Goal: Transaction & Acquisition: Purchase product/service

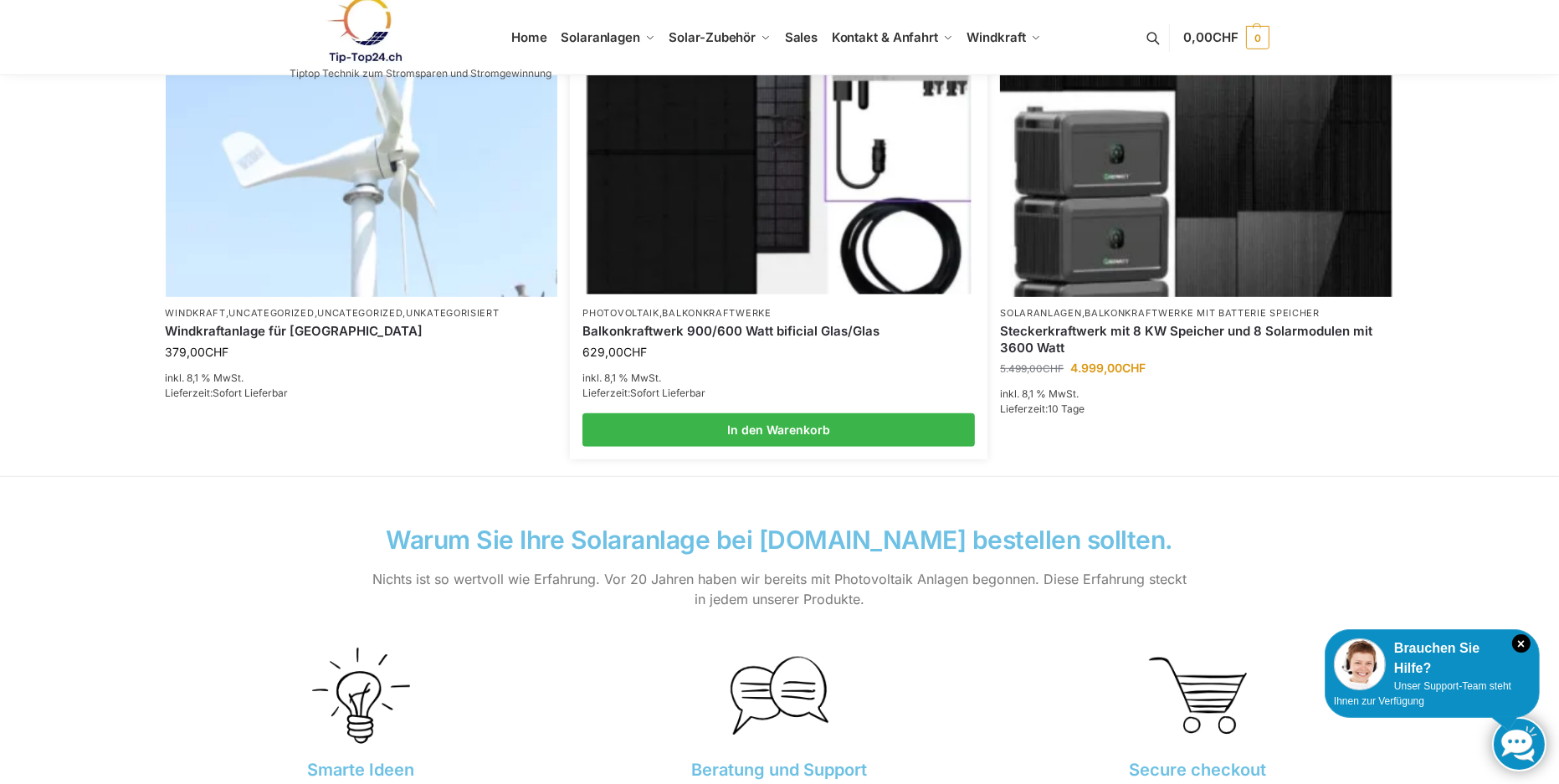
scroll to position [1252, 0]
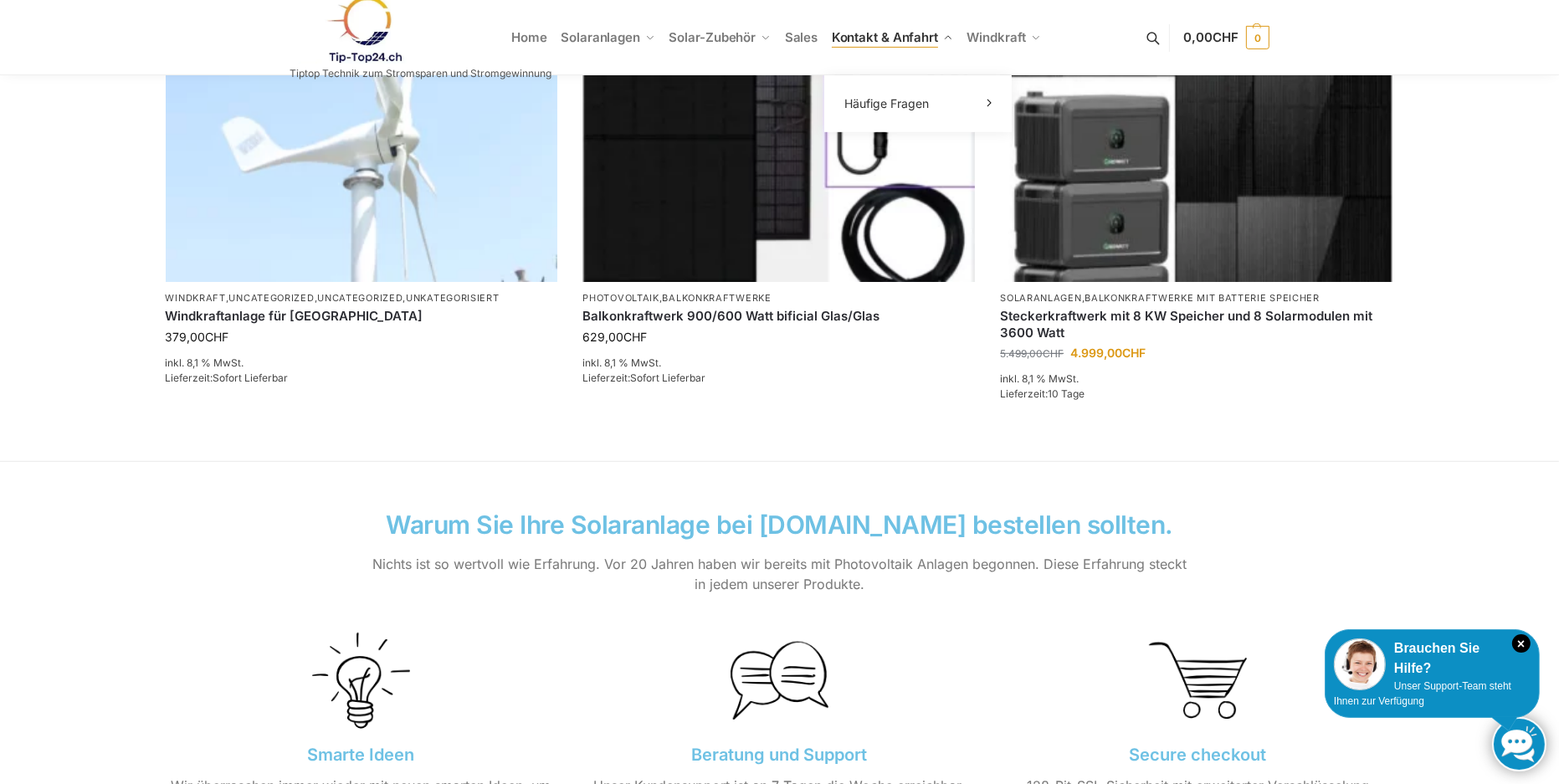
click at [864, 36] on span "Kontakt & Anfahrt" at bounding box center [885, 37] width 106 height 16
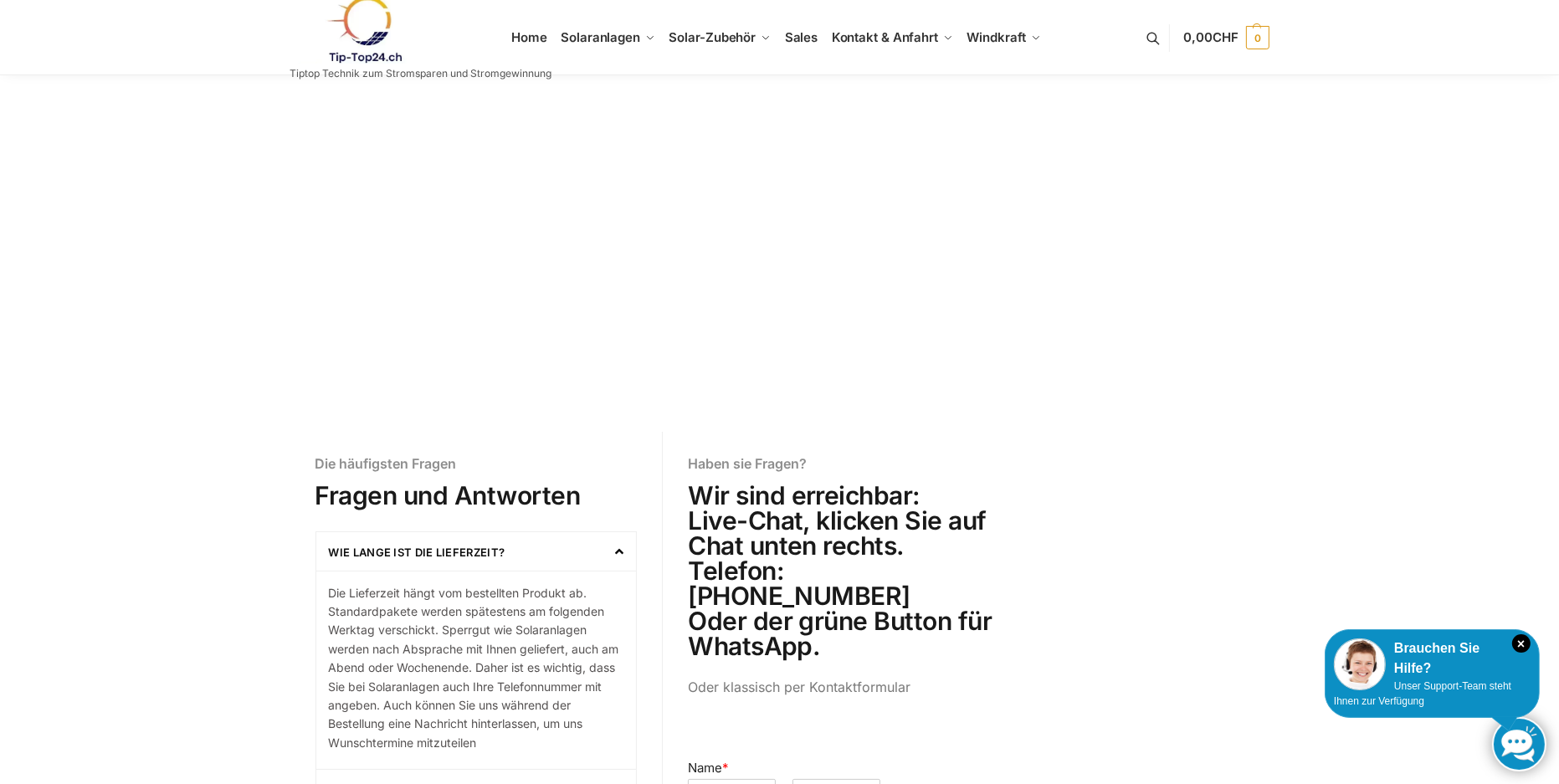
scroll to position [83, 0]
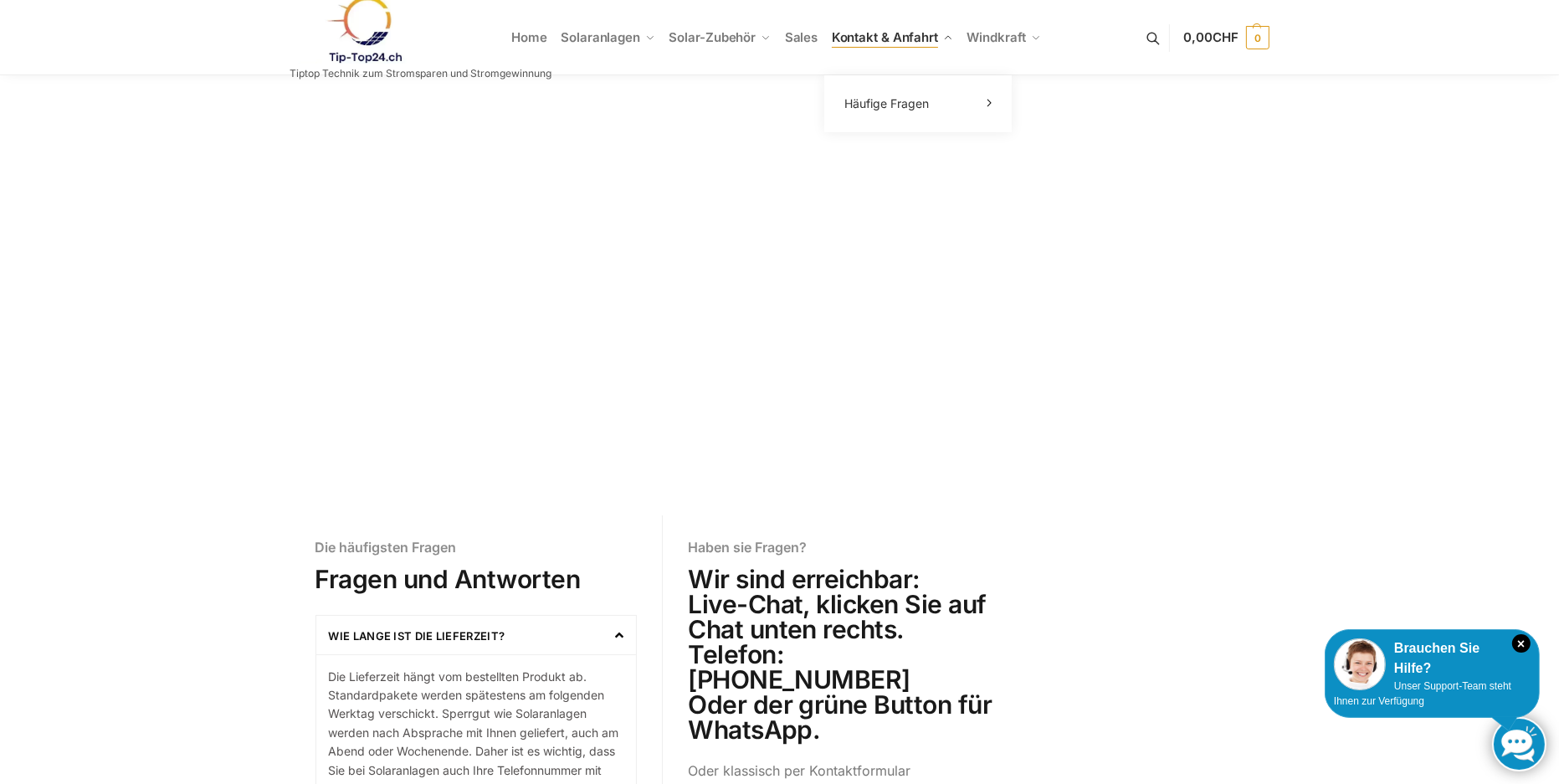
click at [861, 37] on span "Kontakt & Anfahrt" at bounding box center [885, 37] width 106 height 16
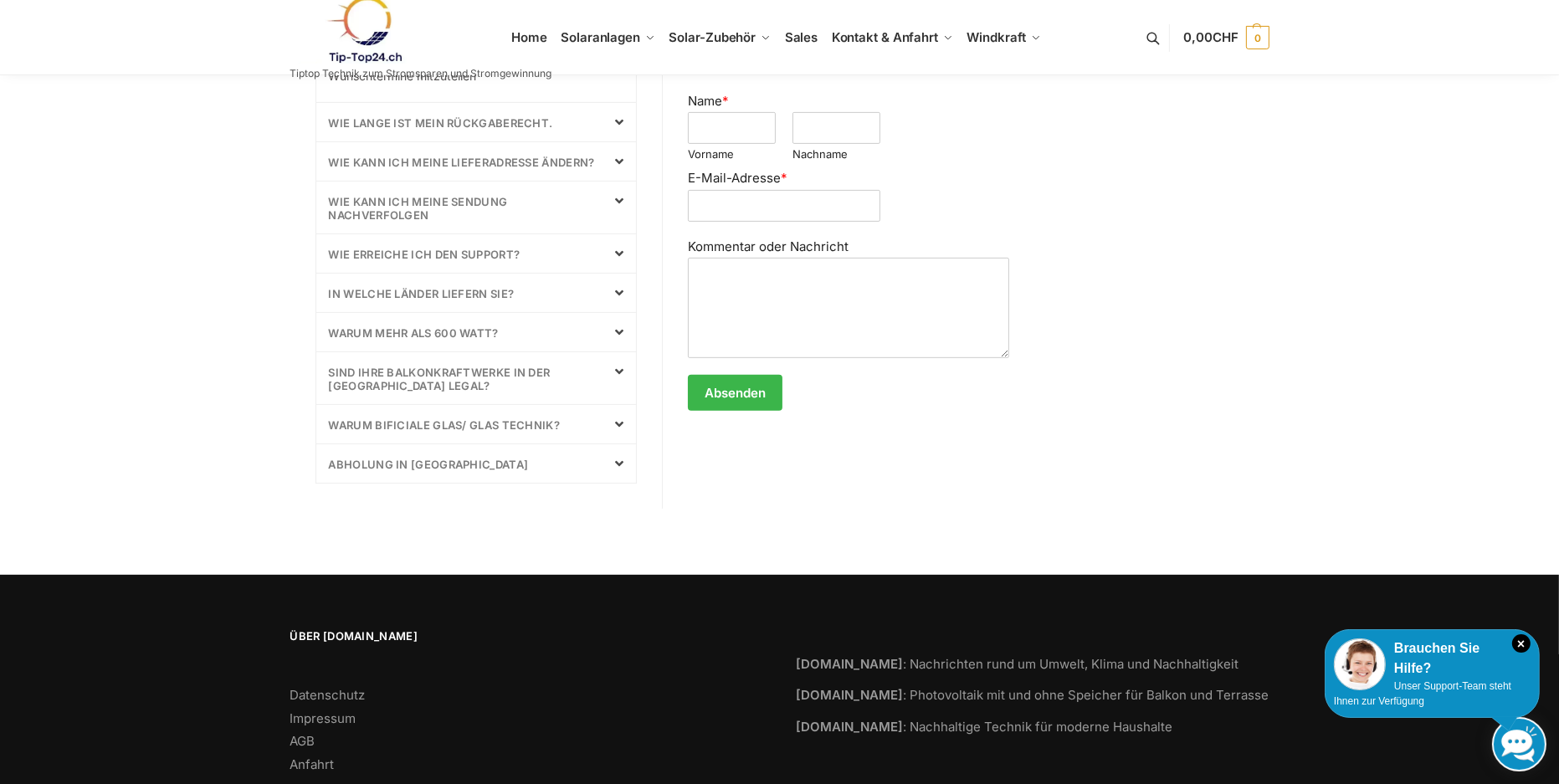
scroll to position [837, 0]
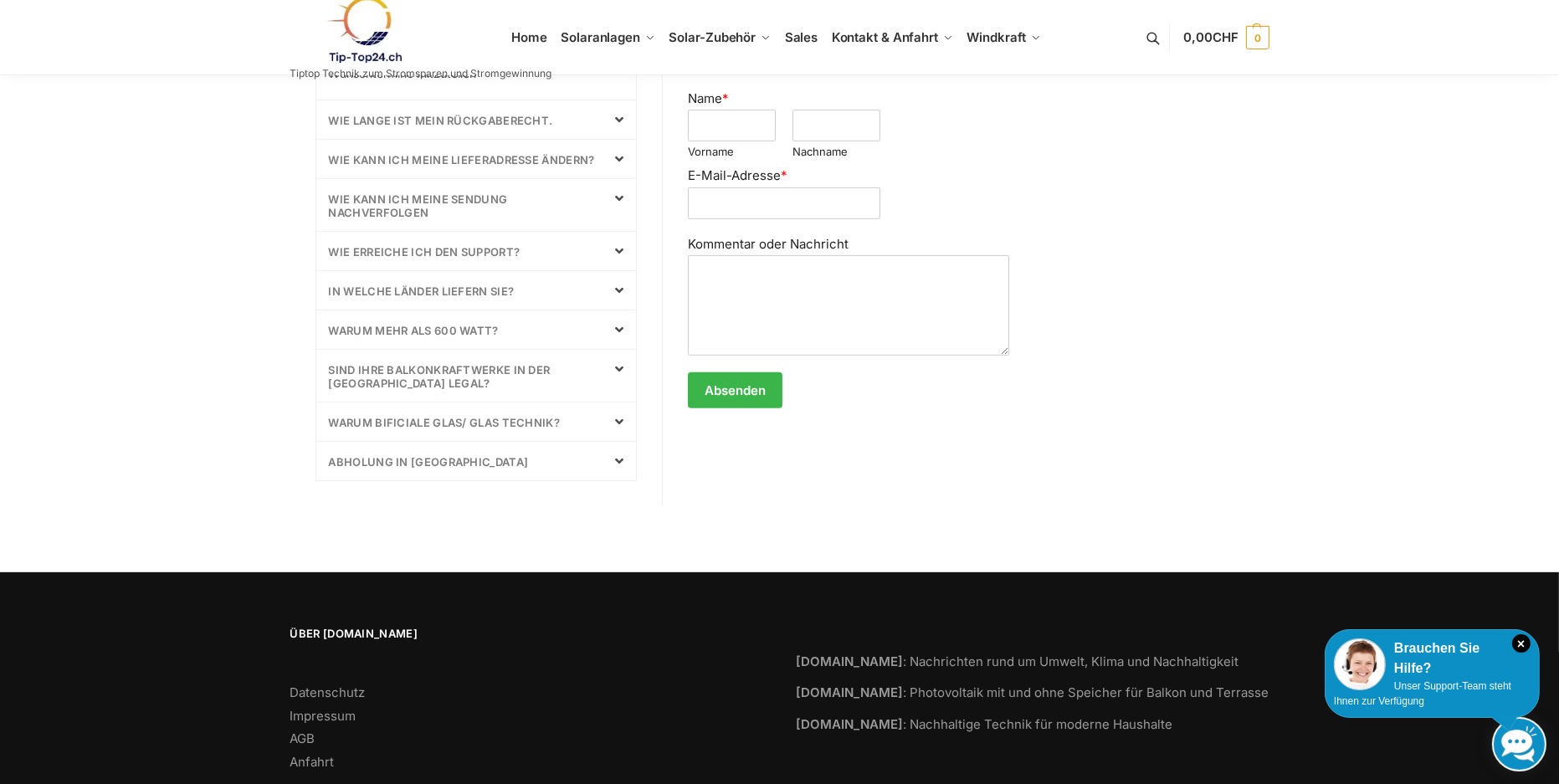
click at [616, 457] on icon at bounding box center [619, 461] width 9 height 13
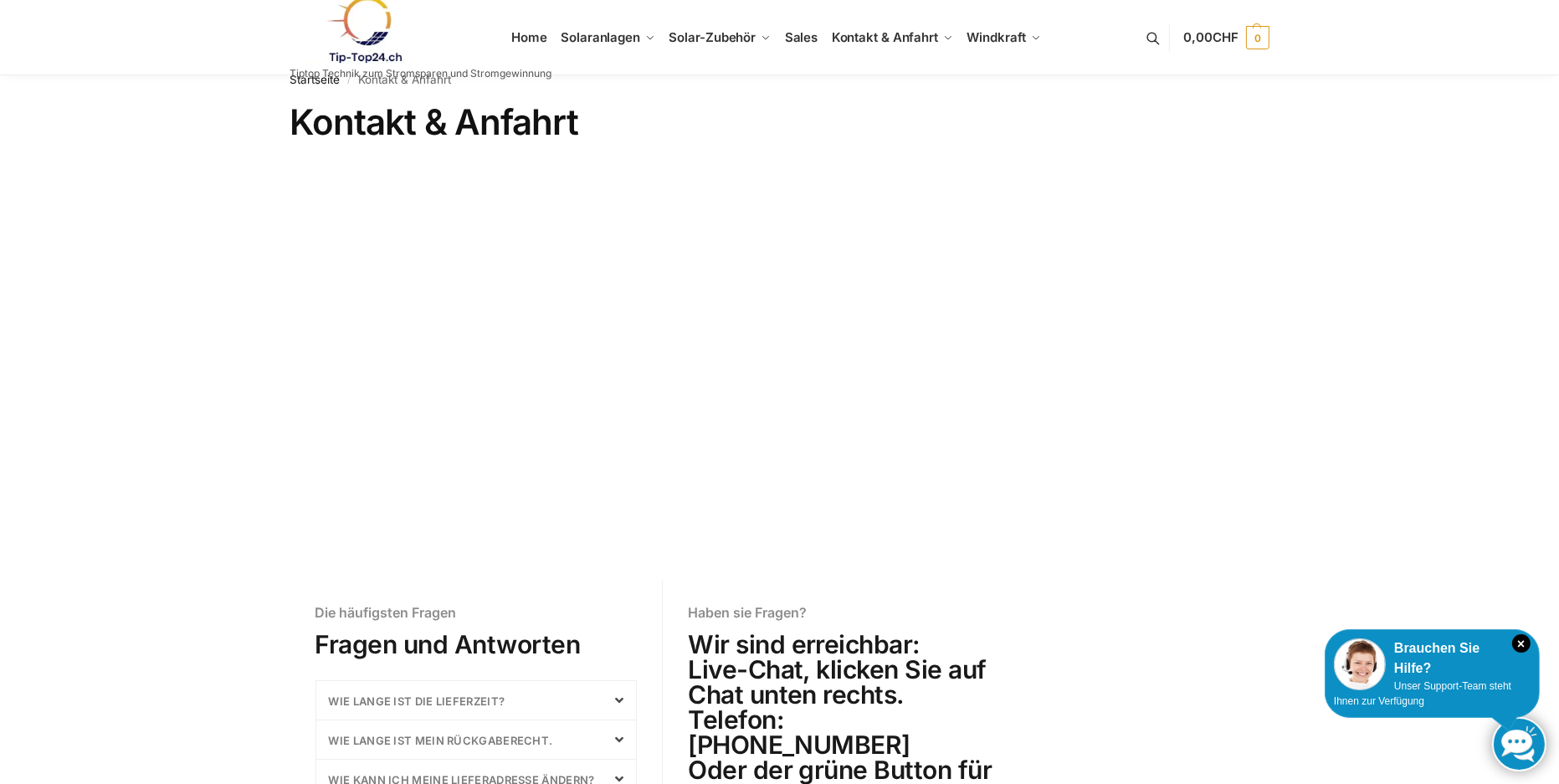
scroll to position [0, 0]
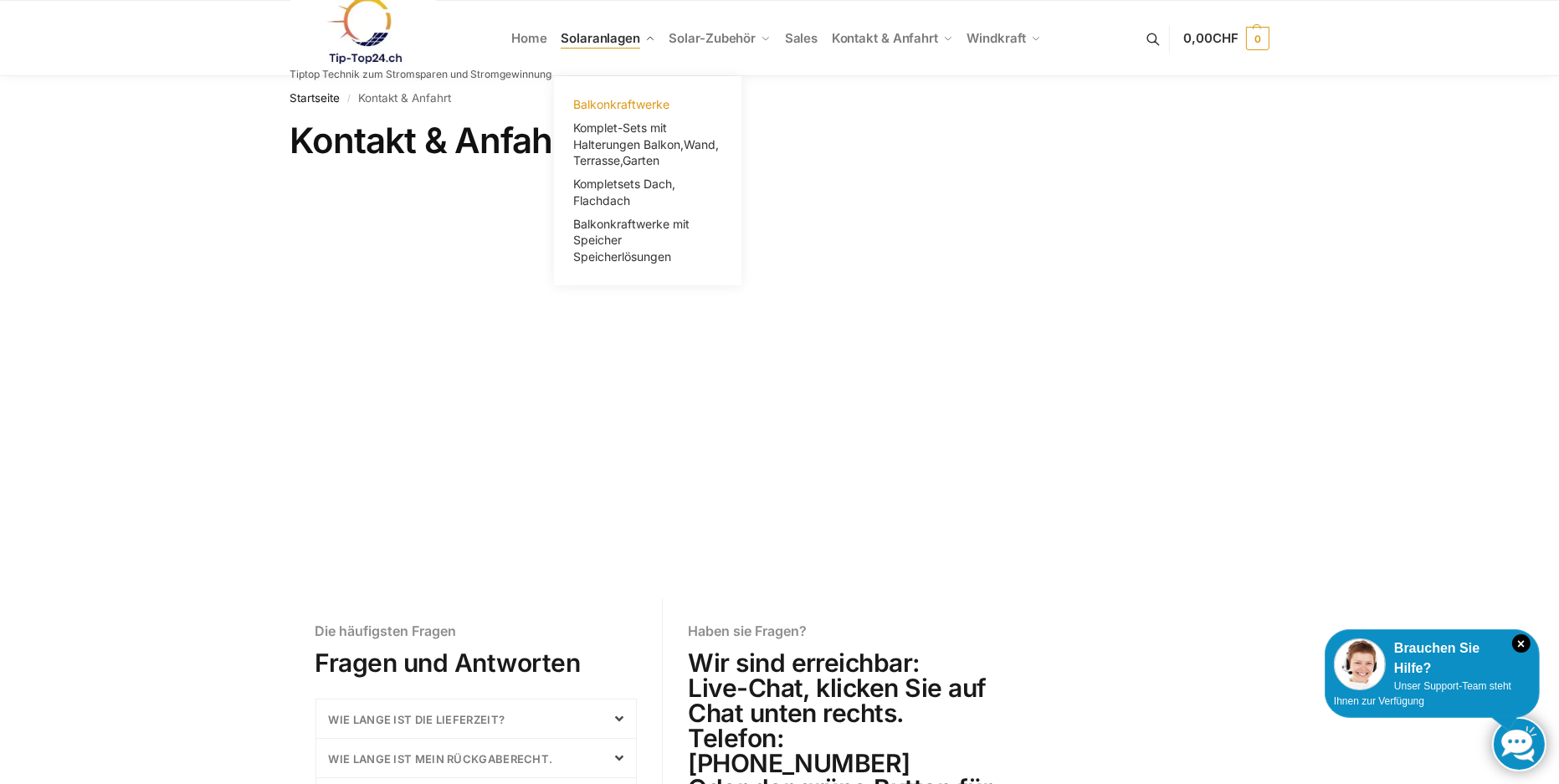
click at [605, 104] on span "Balkonkraftwerke" at bounding box center [621, 104] width 97 height 14
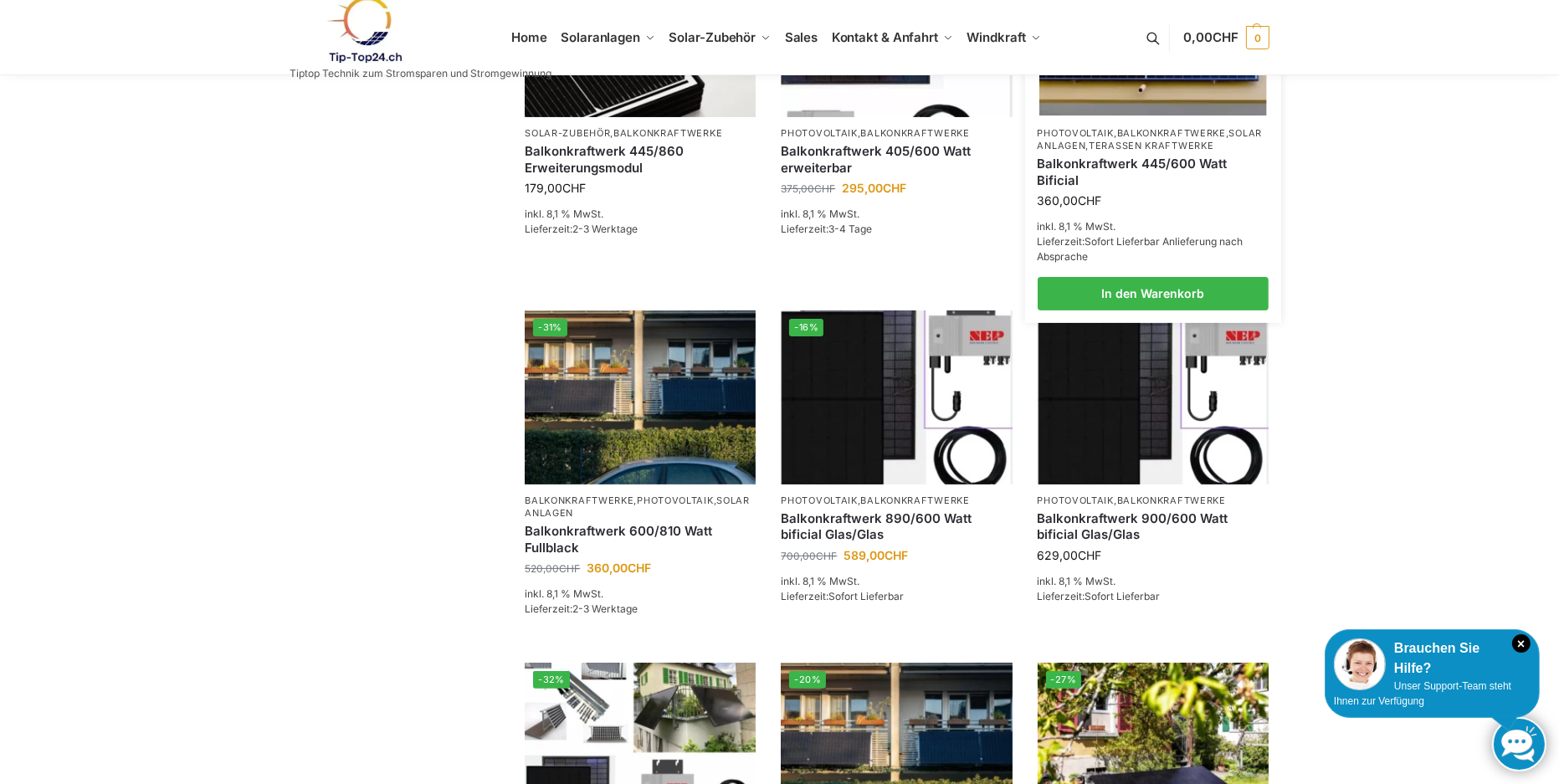
scroll to position [502, 0]
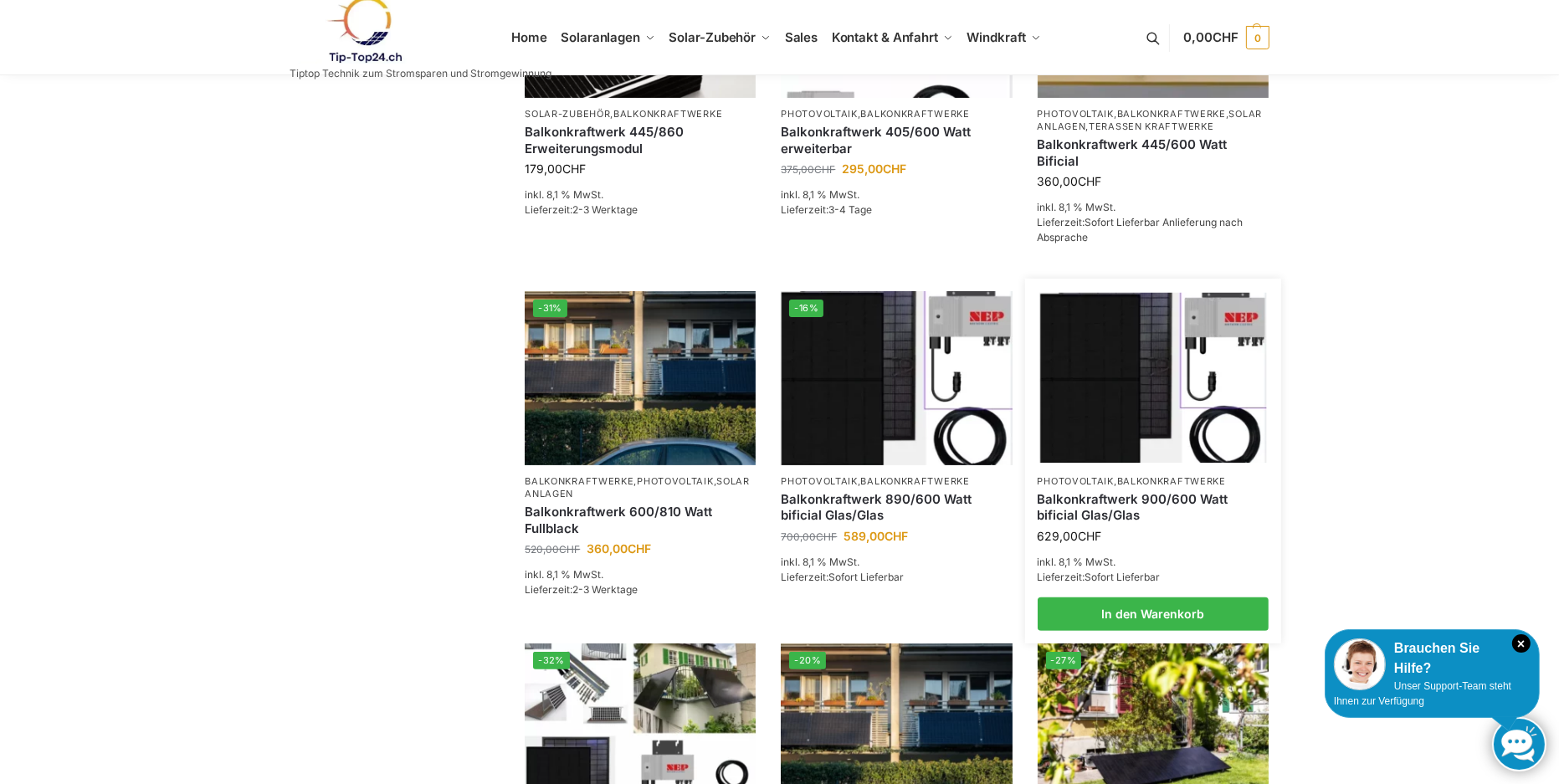
click at [1124, 453] on img at bounding box center [1152, 377] width 227 height 169
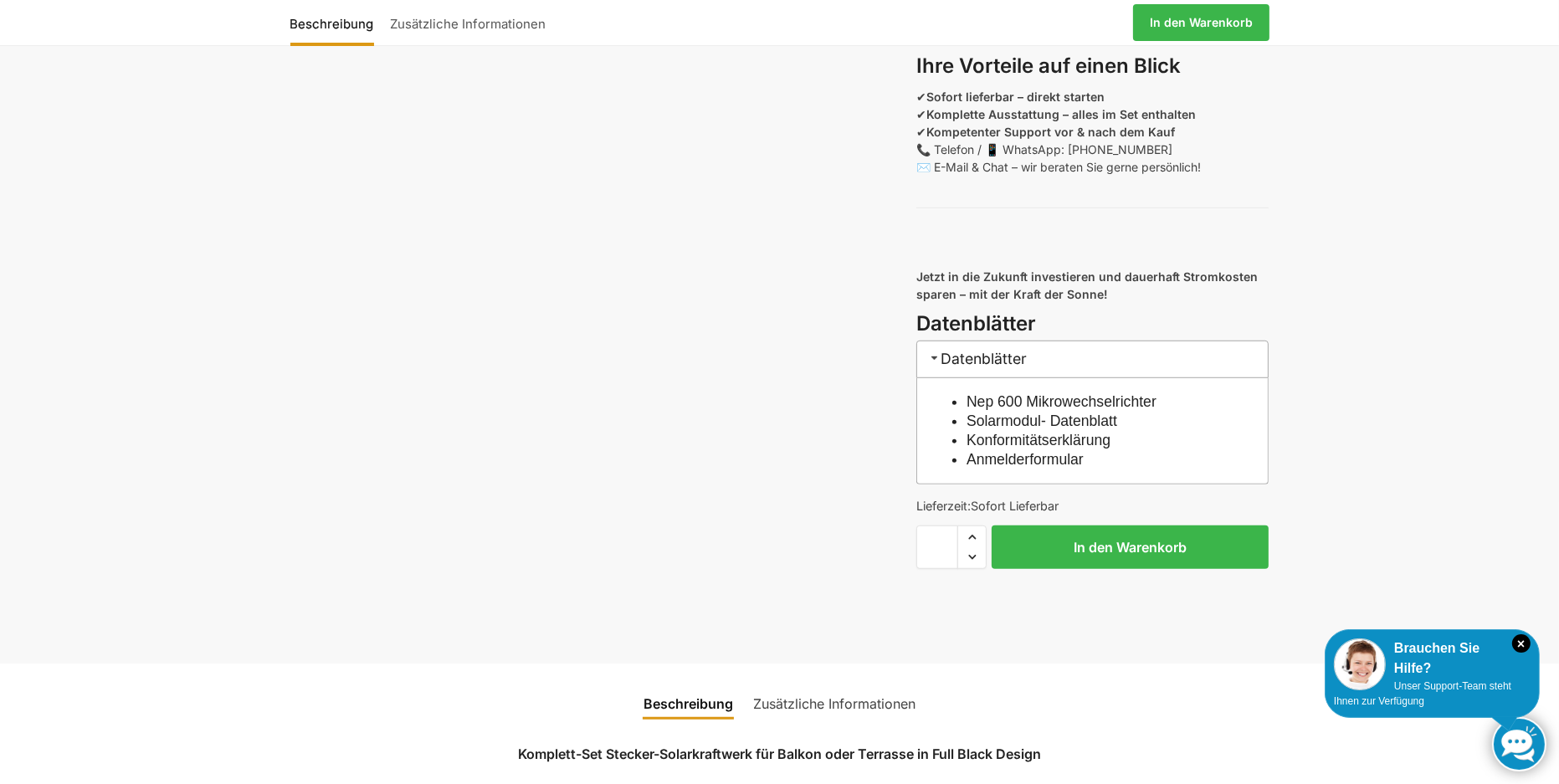
scroll to position [1422, 0]
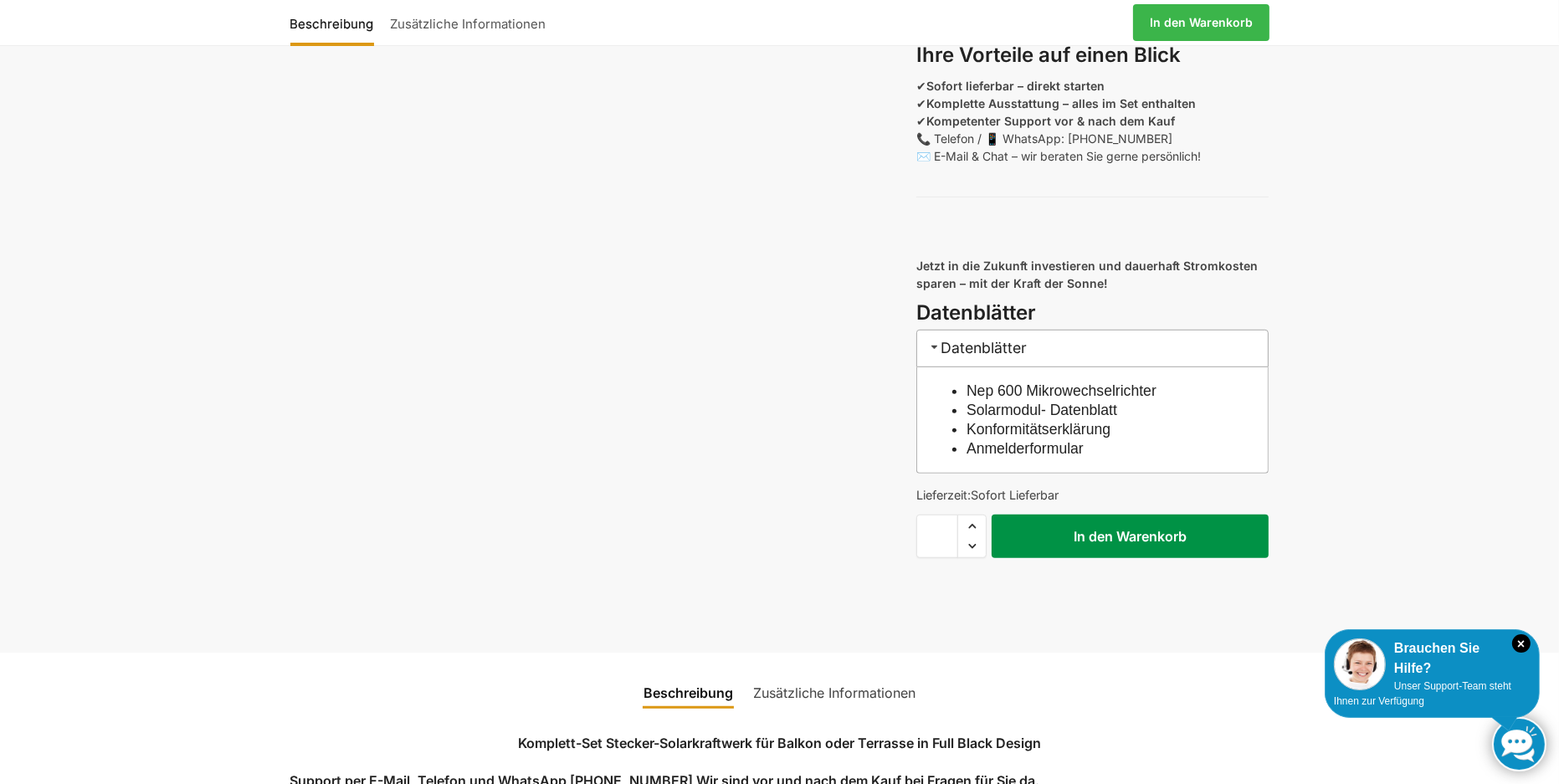
click at [1116, 553] on button "In den Warenkorb" at bounding box center [1130, 536] width 277 height 43
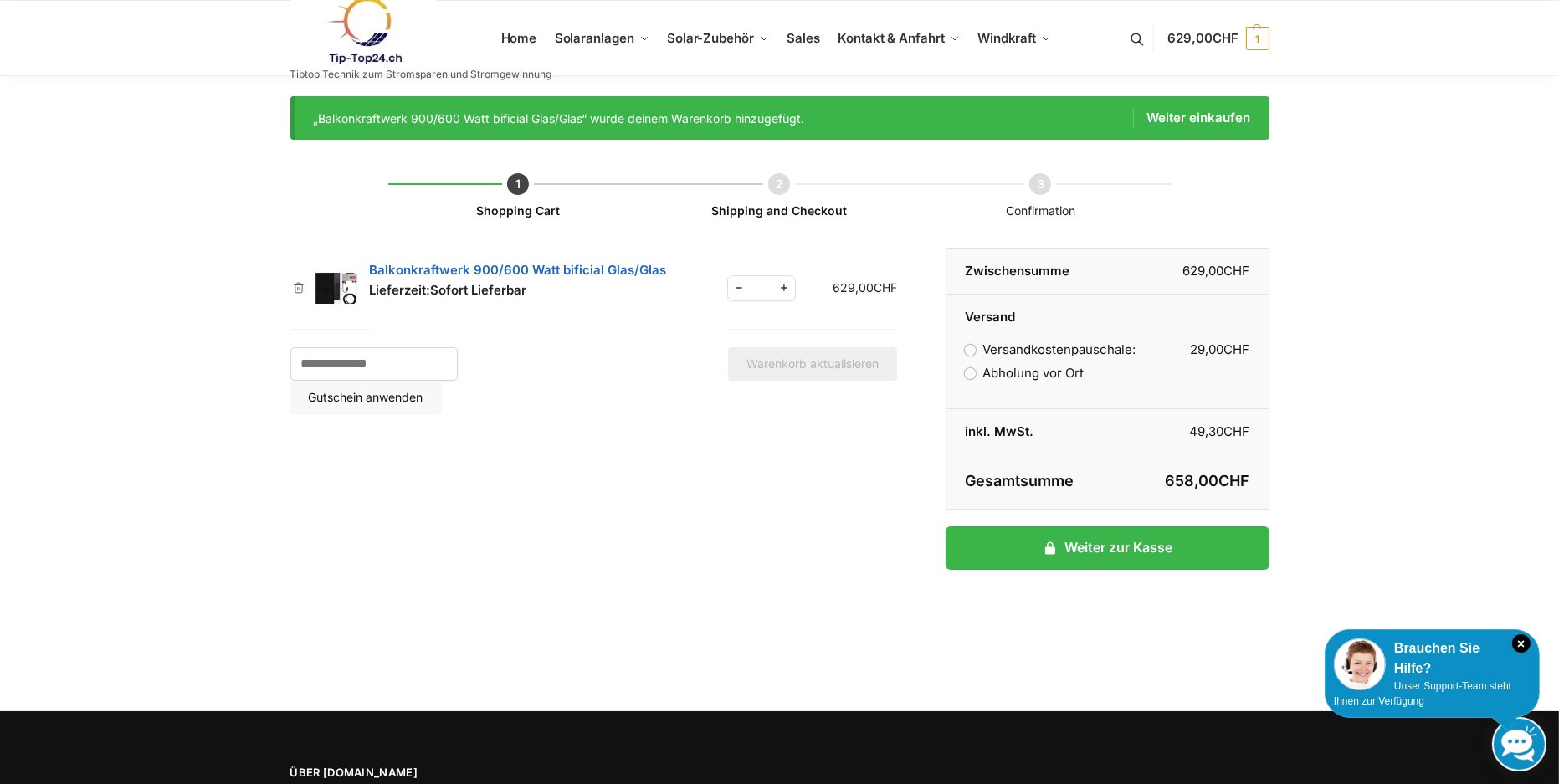
click at [780, 284] on span "Increase quantity" at bounding box center [783, 289] width 22 height 21
type input "*"
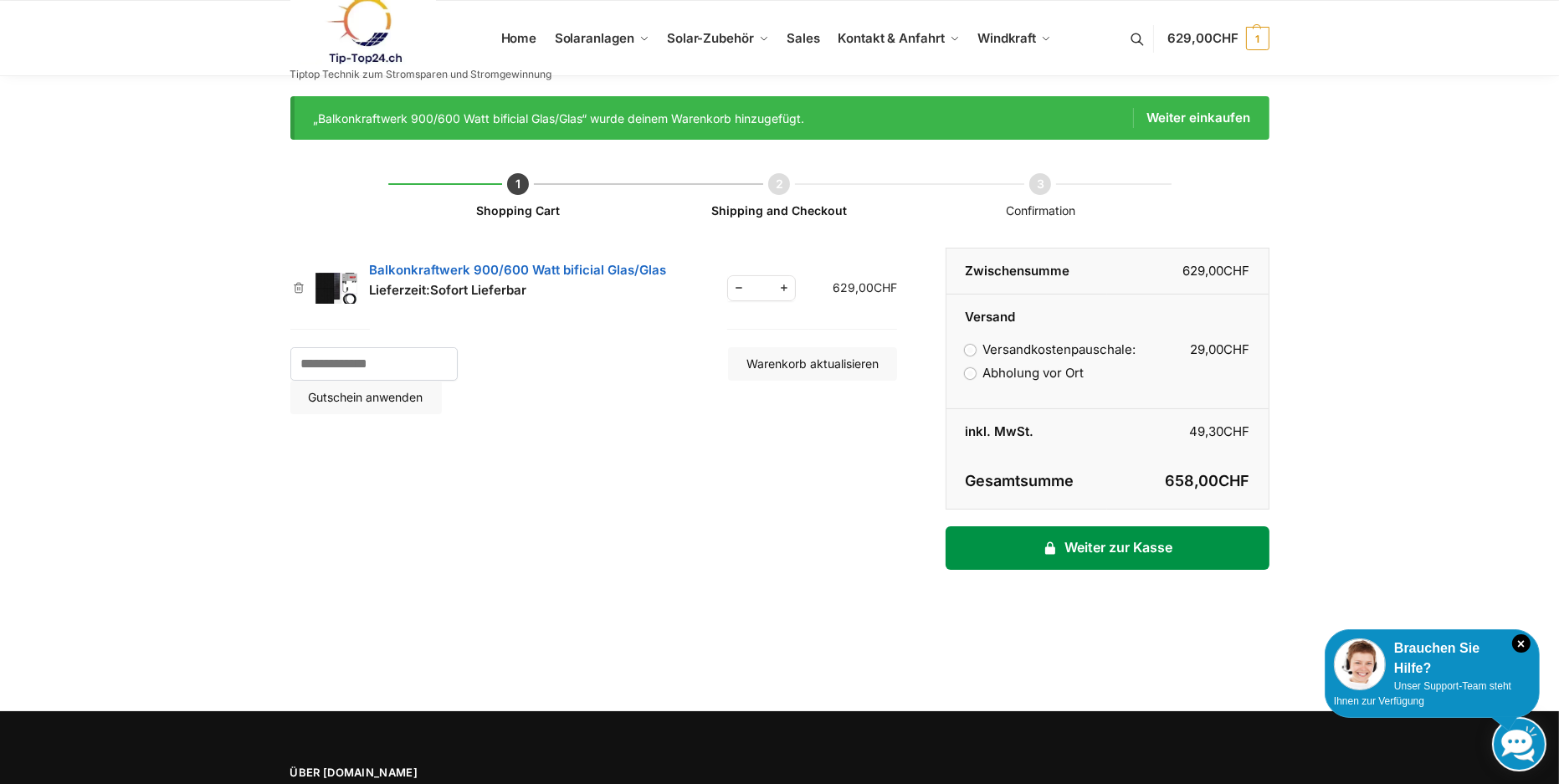
click at [1031, 549] on link "Weiter zur Kasse" at bounding box center [1108, 548] width 323 height 43
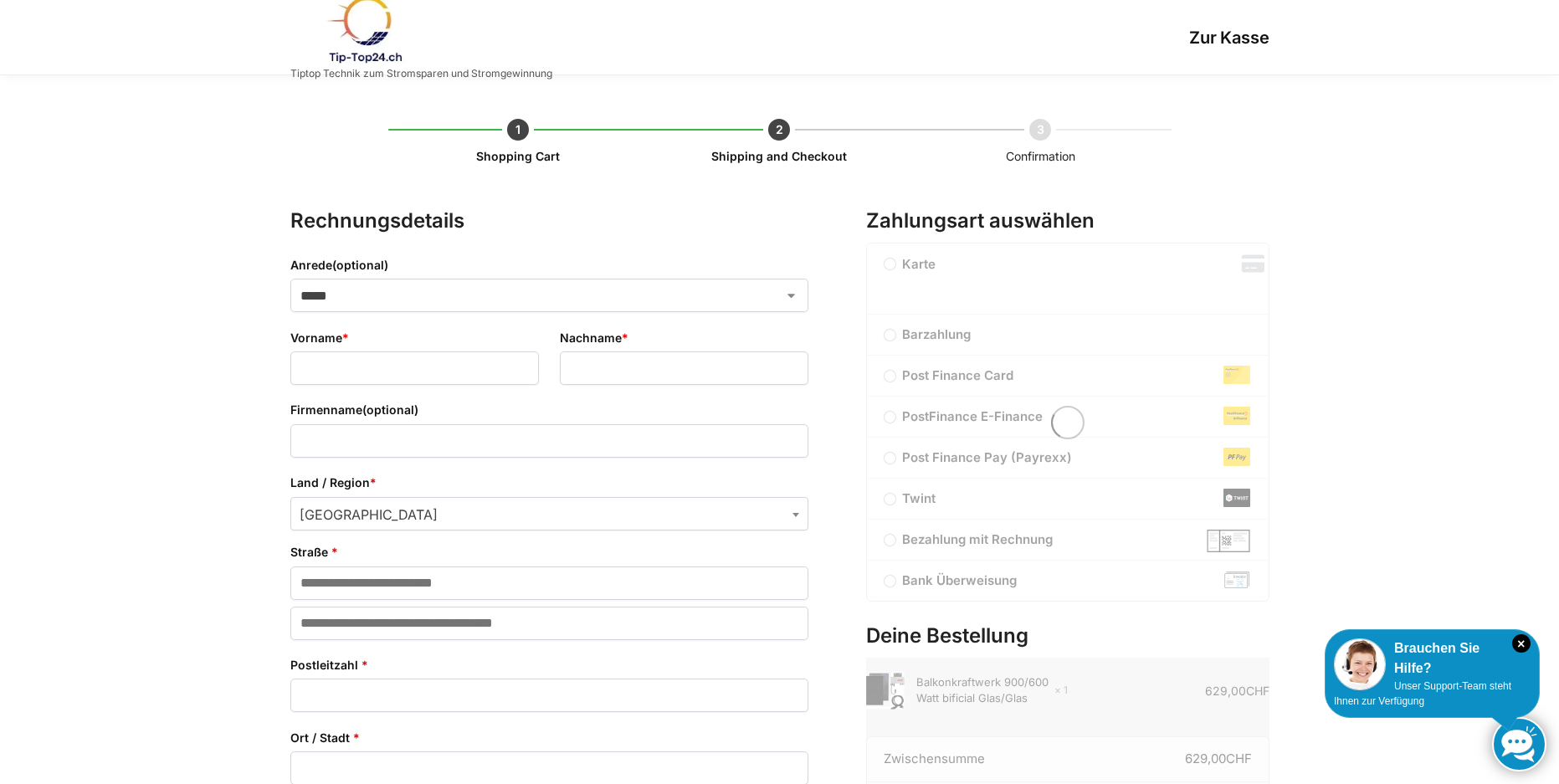
select select "**"
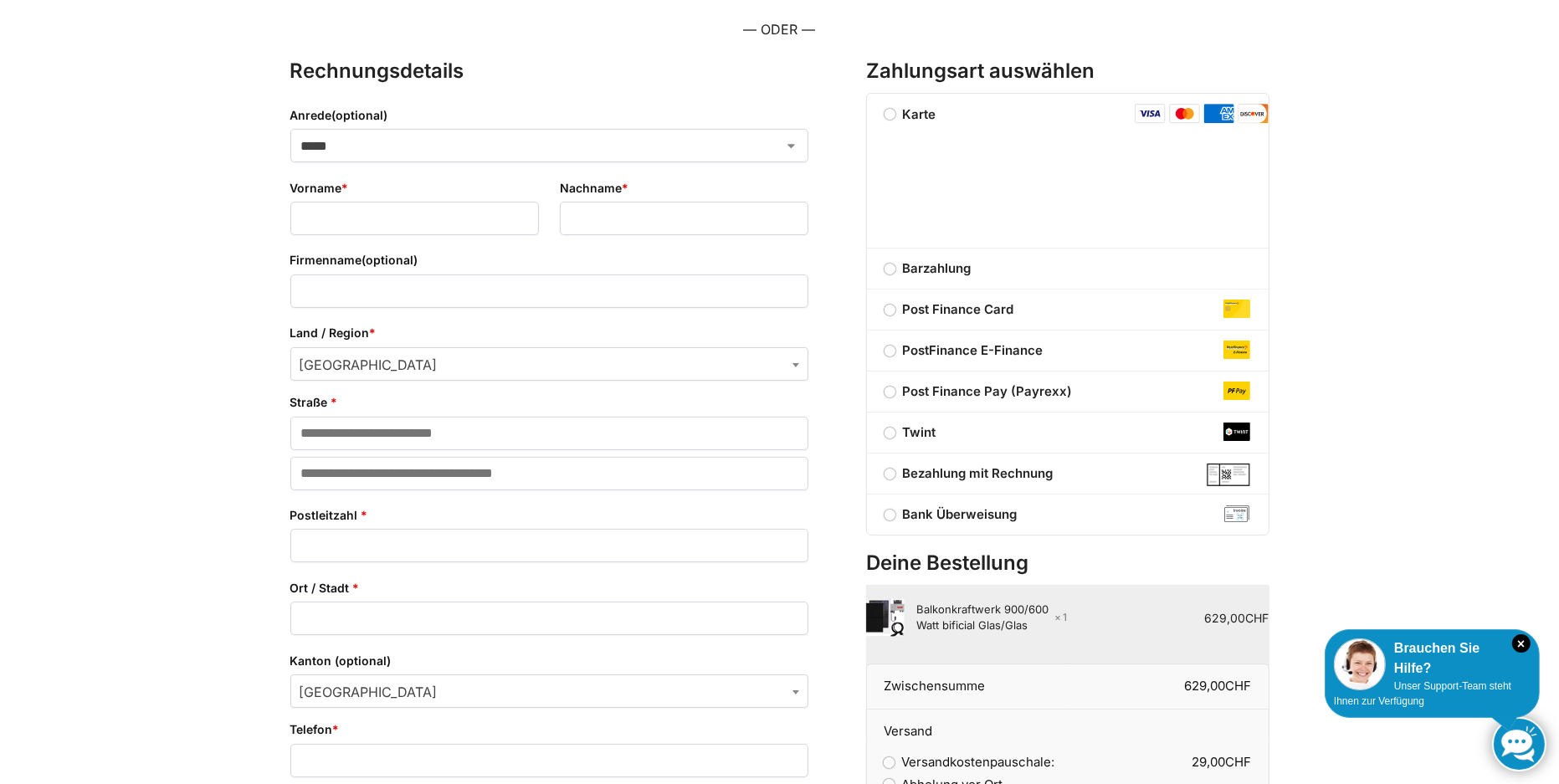
scroll to position [502, 0]
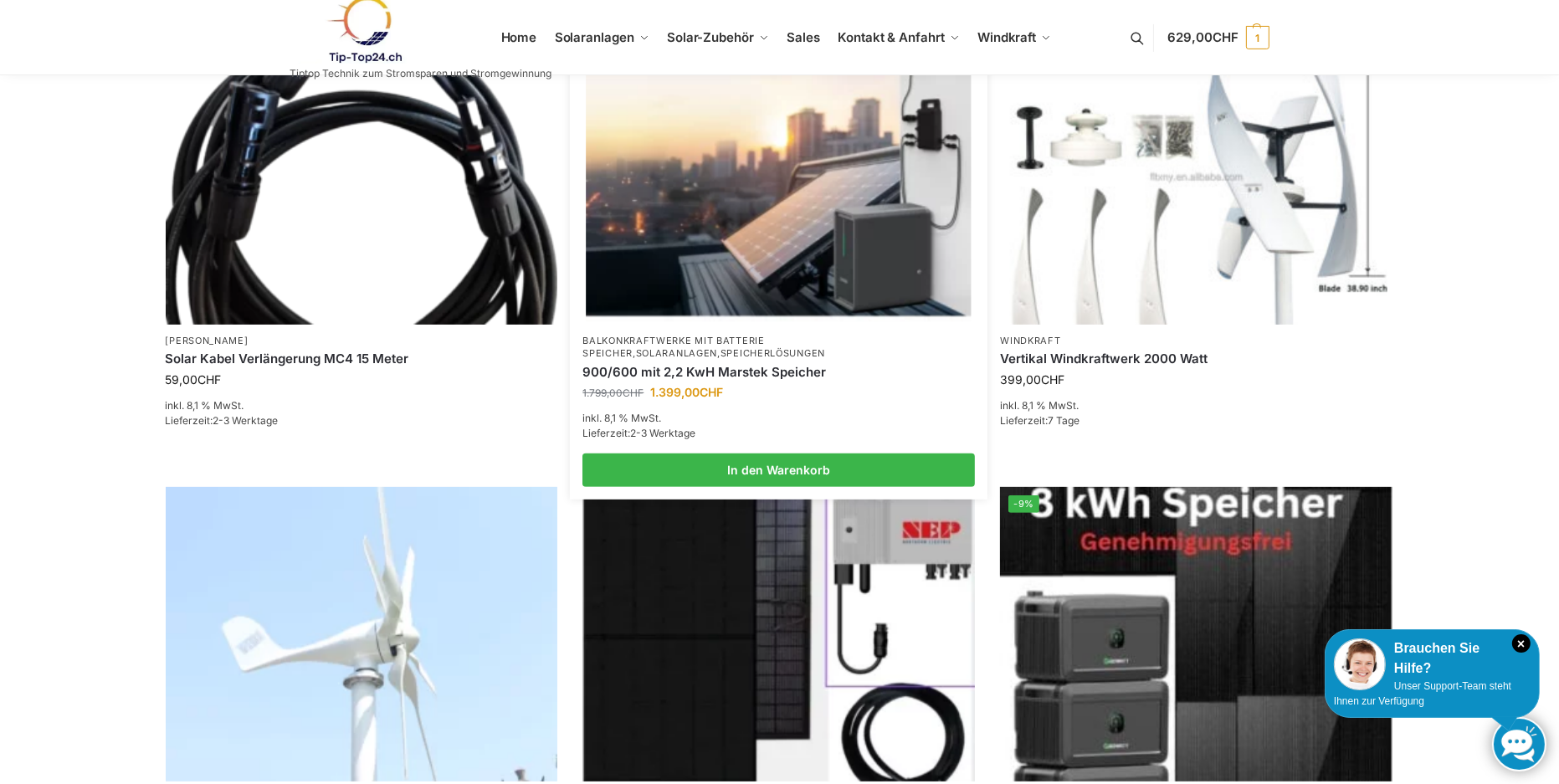
scroll to position [1004, 0]
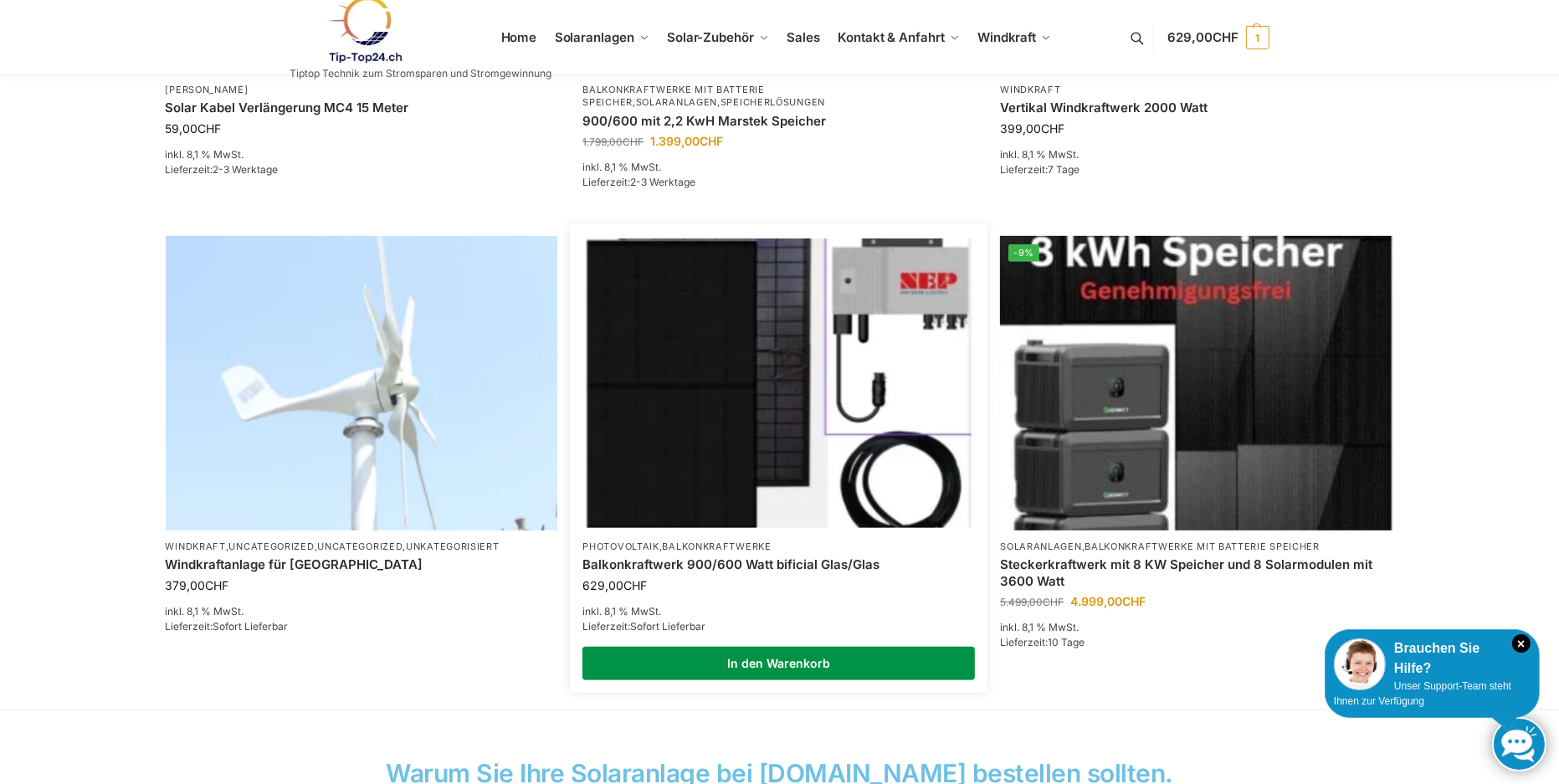
click at [615, 659] on link "In den Warenkorb" at bounding box center [778, 663] width 392 height 34
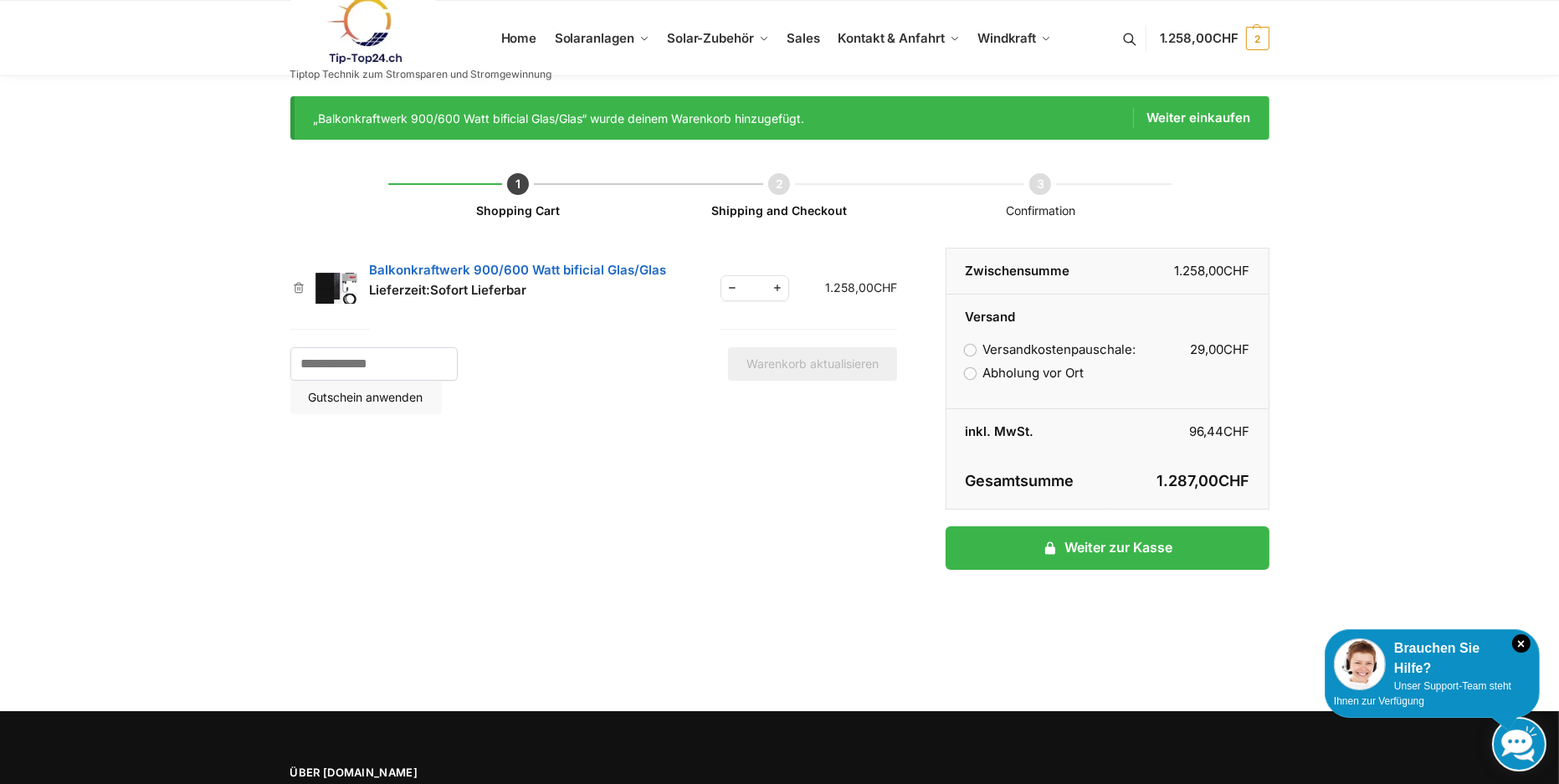
click at [776, 288] on span "Increase quantity" at bounding box center [777, 289] width 22 height 21
click at [734, 289] on span "Reduce quantity" at bounding box center [732, 289] width 22 height 21
type input "*"
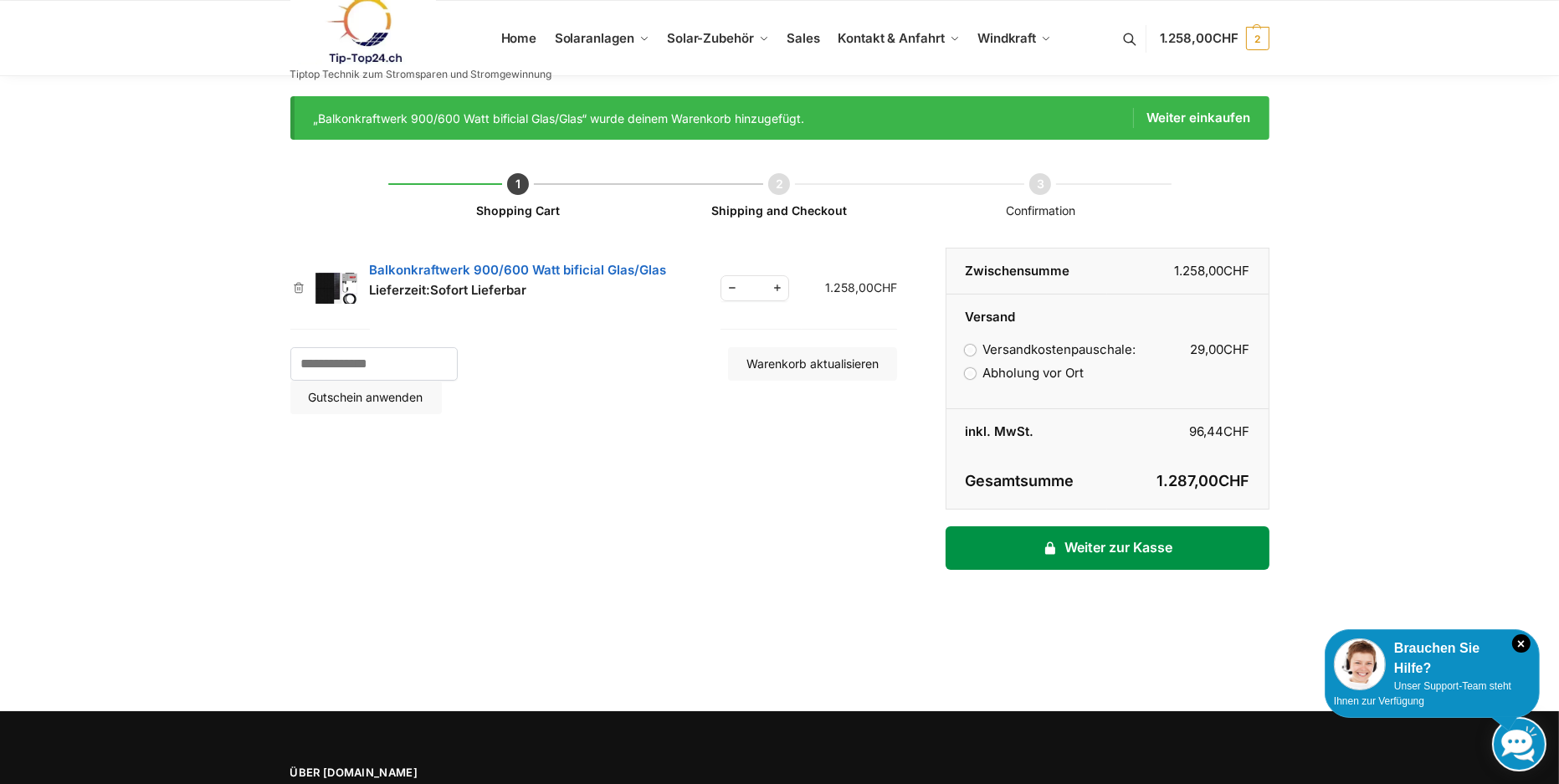
click at [1004, 547] on link "Weiter zur Kasse" at bounding box center [1108, 548] width 323 height 43
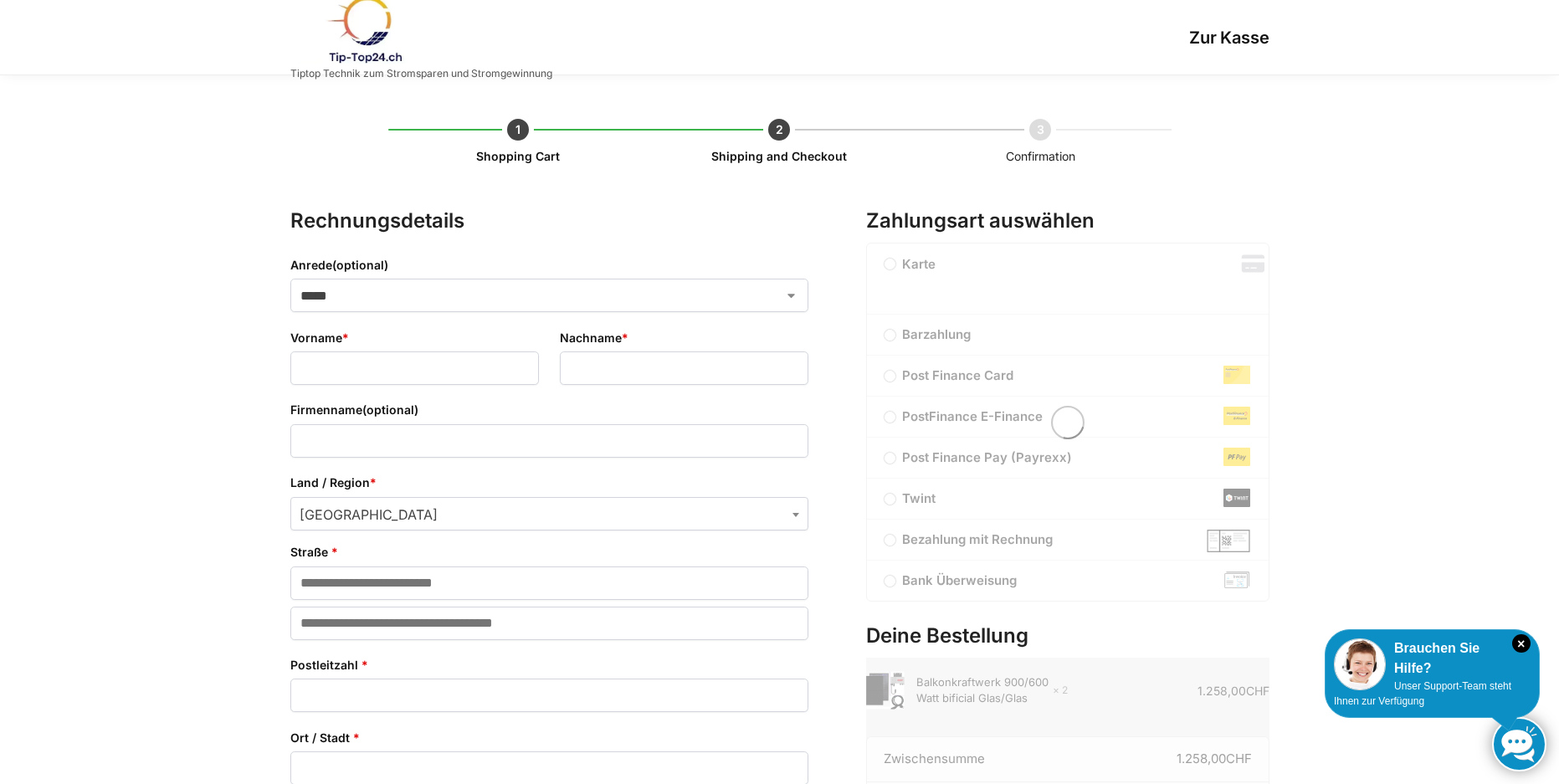
select select "**"
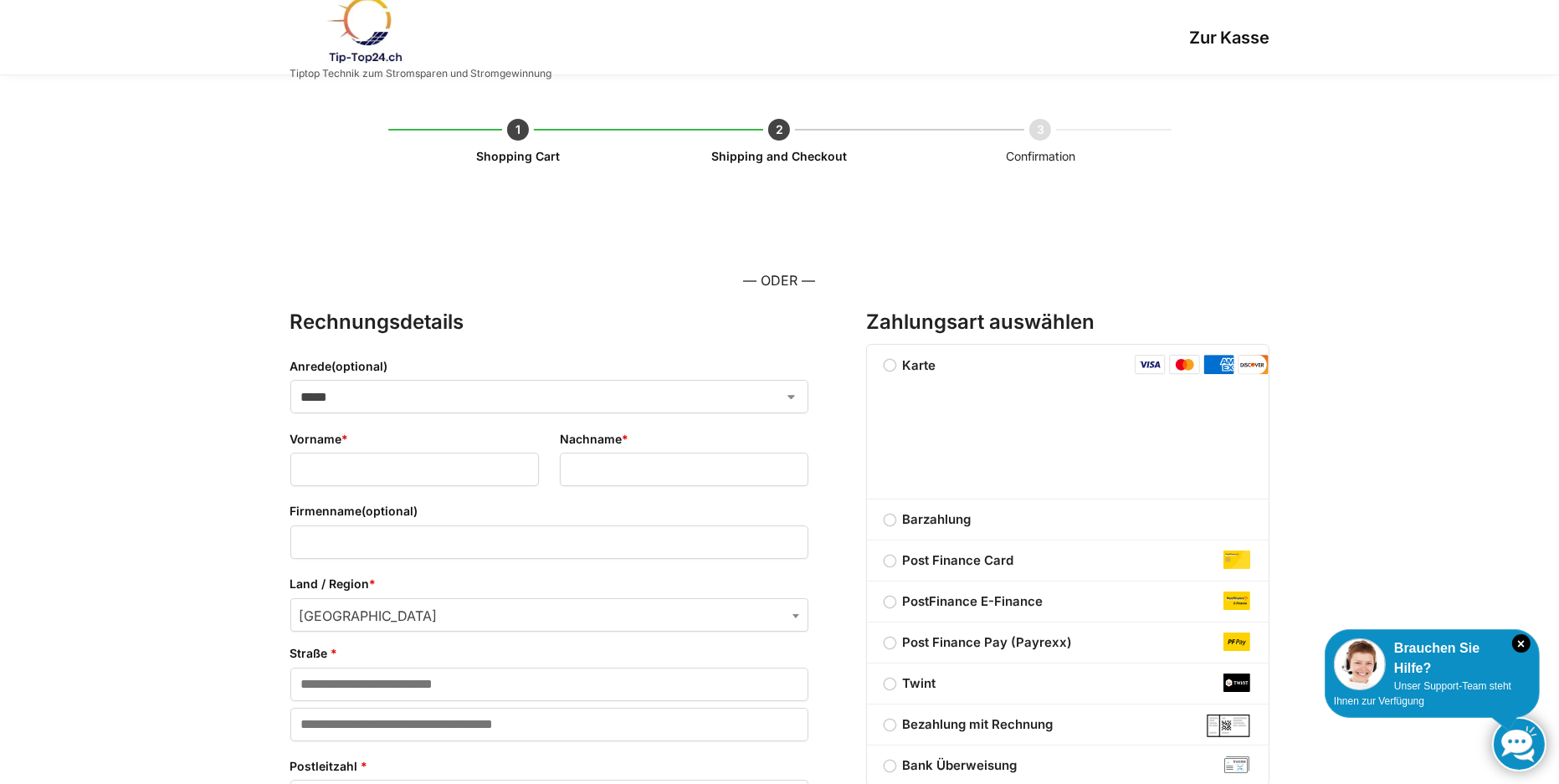
click at [525, 147] on li "Shopping Cart" at bounding box center [519, 147] width 261 height 0
click at [514, 147] on li "Shopping Cart" at bounding box center [519, 147] width 261 height 0
click at [1231, 32] on h1 "Zur Kasse" at bounding box center [910, 37] width 717 height 20
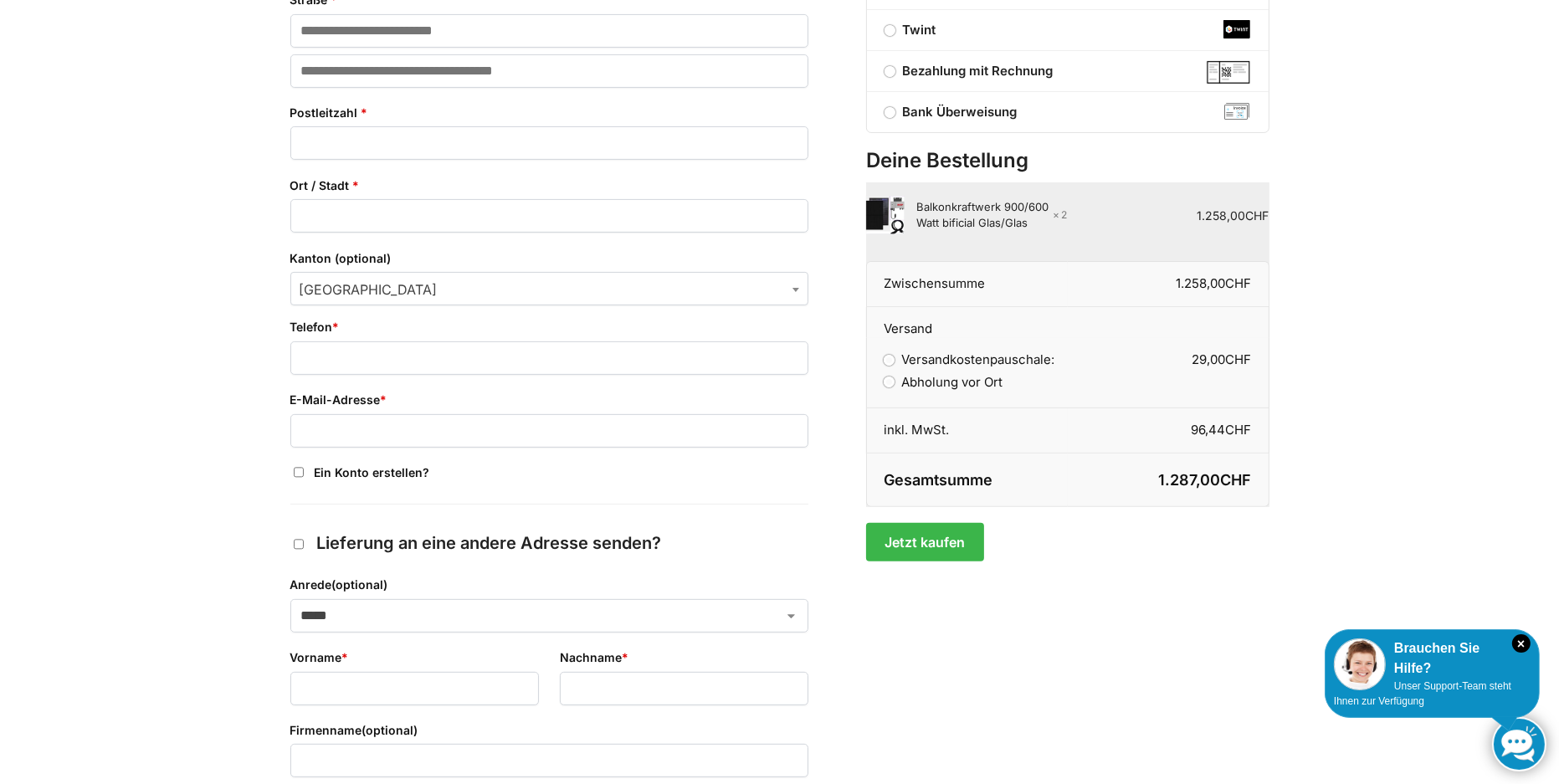
scroll to position [669, 0]
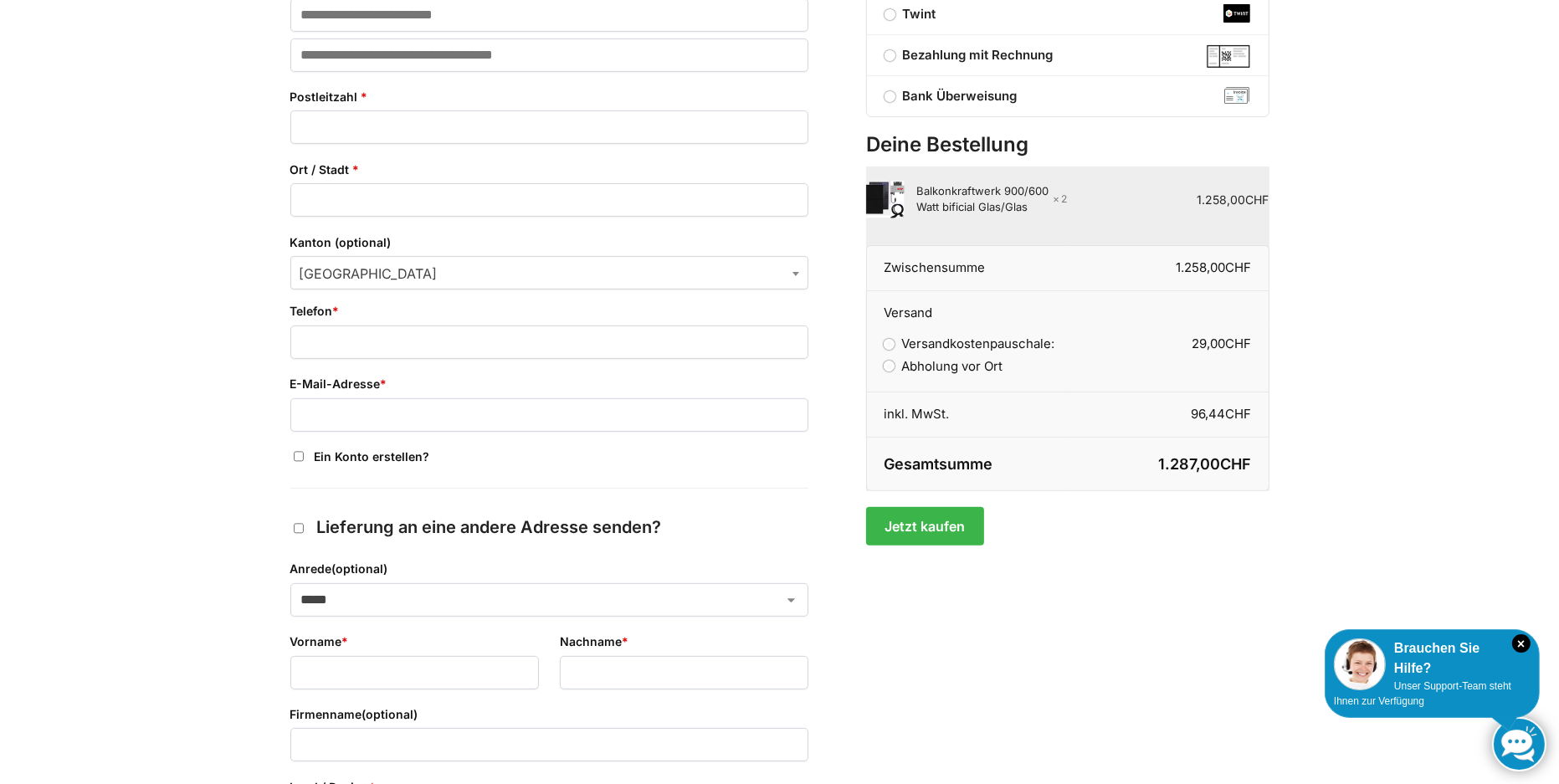
click at [1068, 201] on td "1.258,00 CHF" at bounding box center [1169, 206] width 202 height 78
click at [1059, 198] on strong "× 2" at bounding box center [1060, 198] width 15 height 15
click at [1067, 194] on strong "× 2" at bounding box center [1060, 198] width 15 height 15
click at [870, 198] on img "Kasse" at bounding box center [885, 199] width 38 height 38
click at [898, 259] on th "Zwischensumme" at bounding box center [967, 268] width 202 height 46
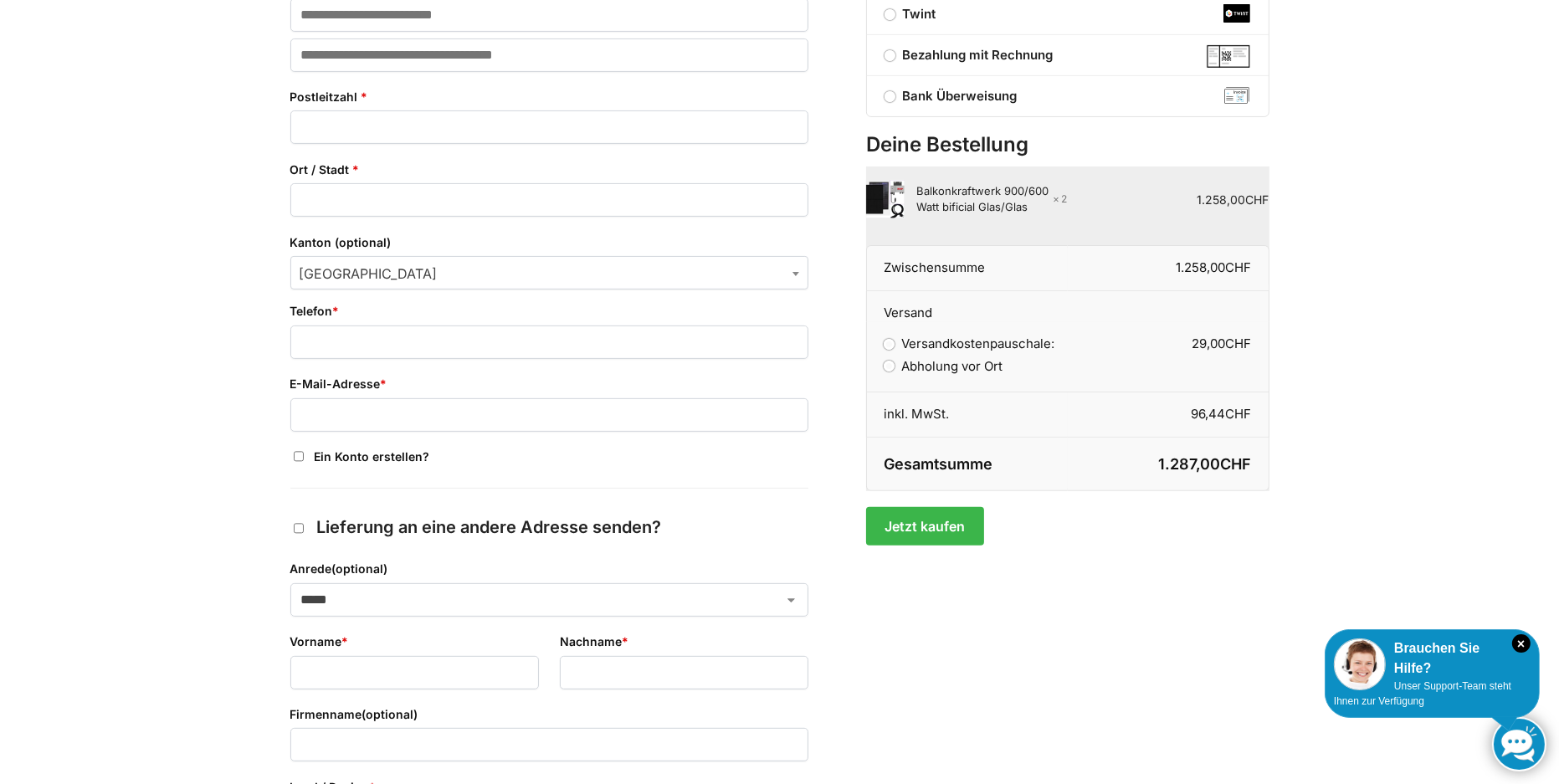
click at [905, 263] on th "Zwischensumme" at bounding box center [967, 268] width 202 height 46
click at [929, 535] on button "Jetzt kaufen" at bounding box center [925, 526] width 118 height 38
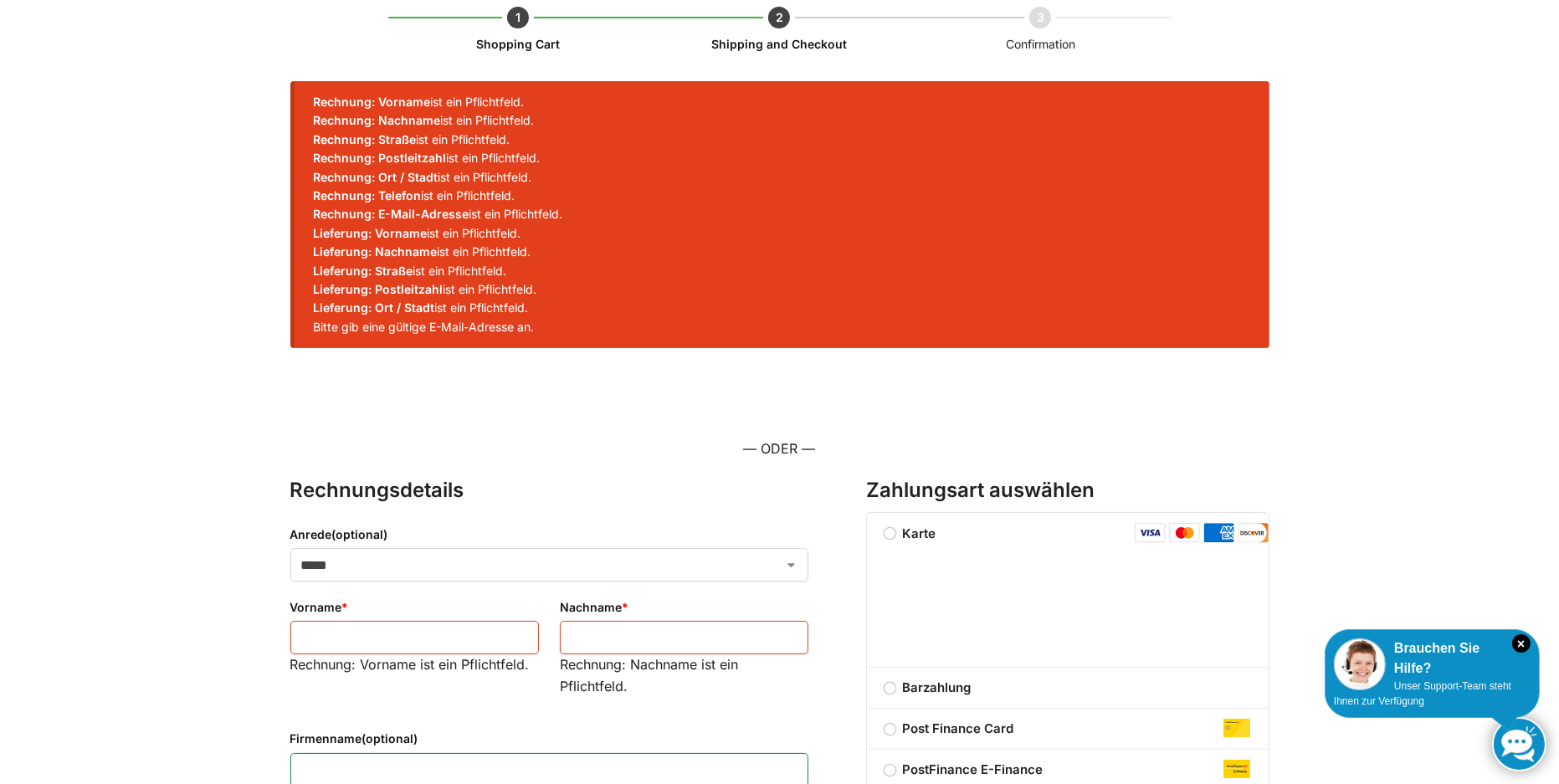
scroll to position [109, 0]
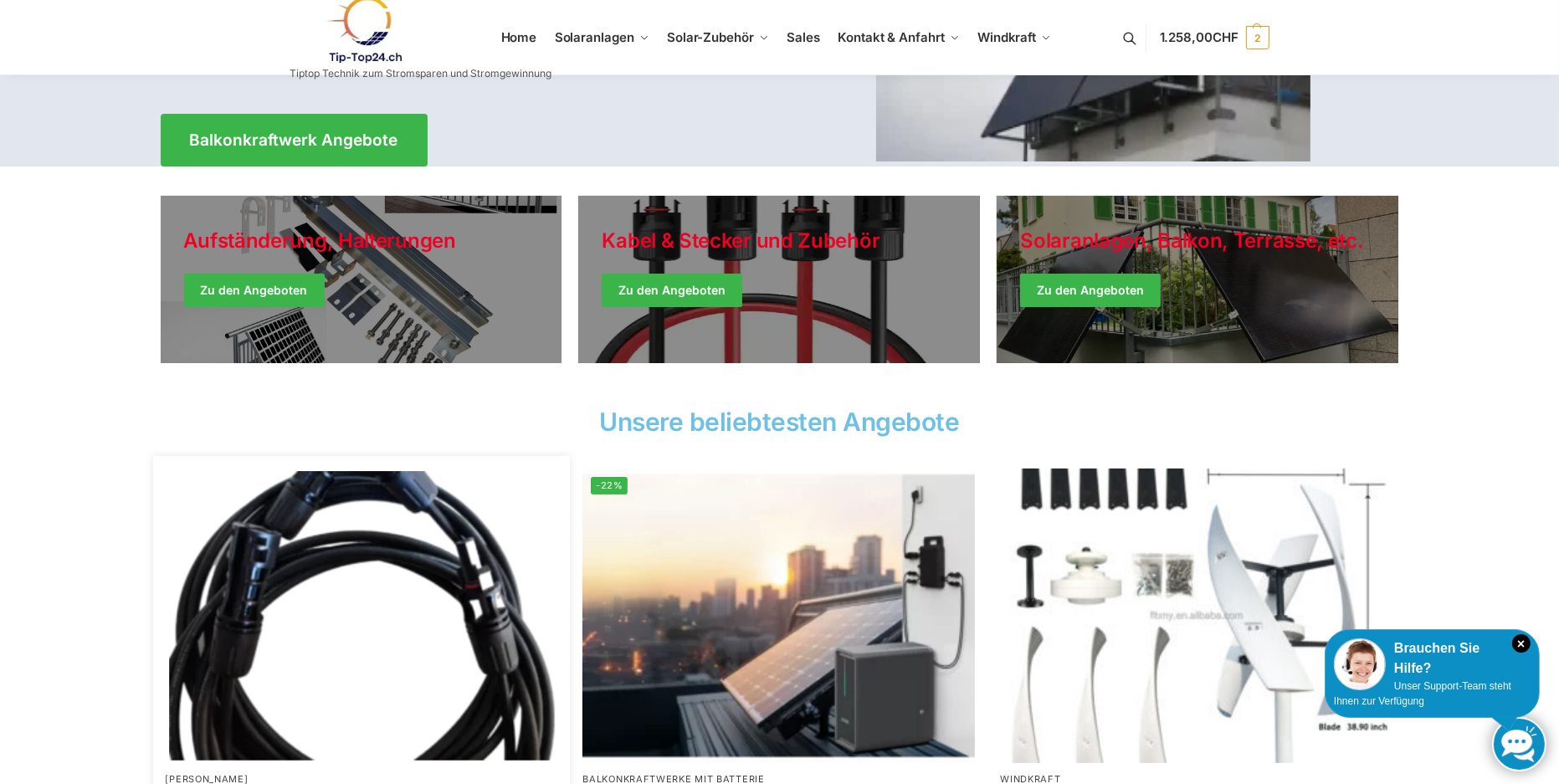
scroll to position [335, 0]
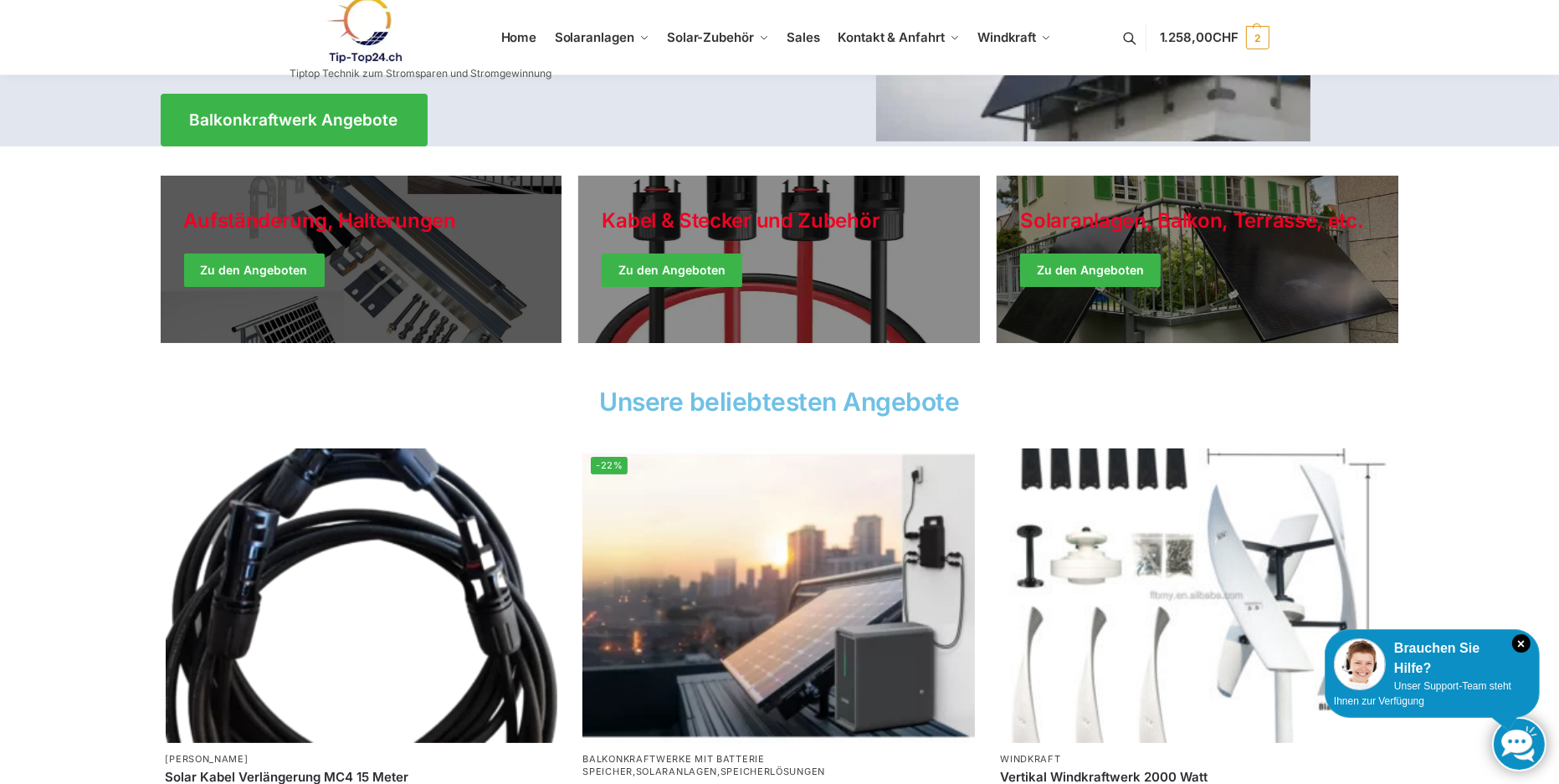
click at [313, 276] on link "Holiday Style" at bounding box center [362, 259] width 402 height 168
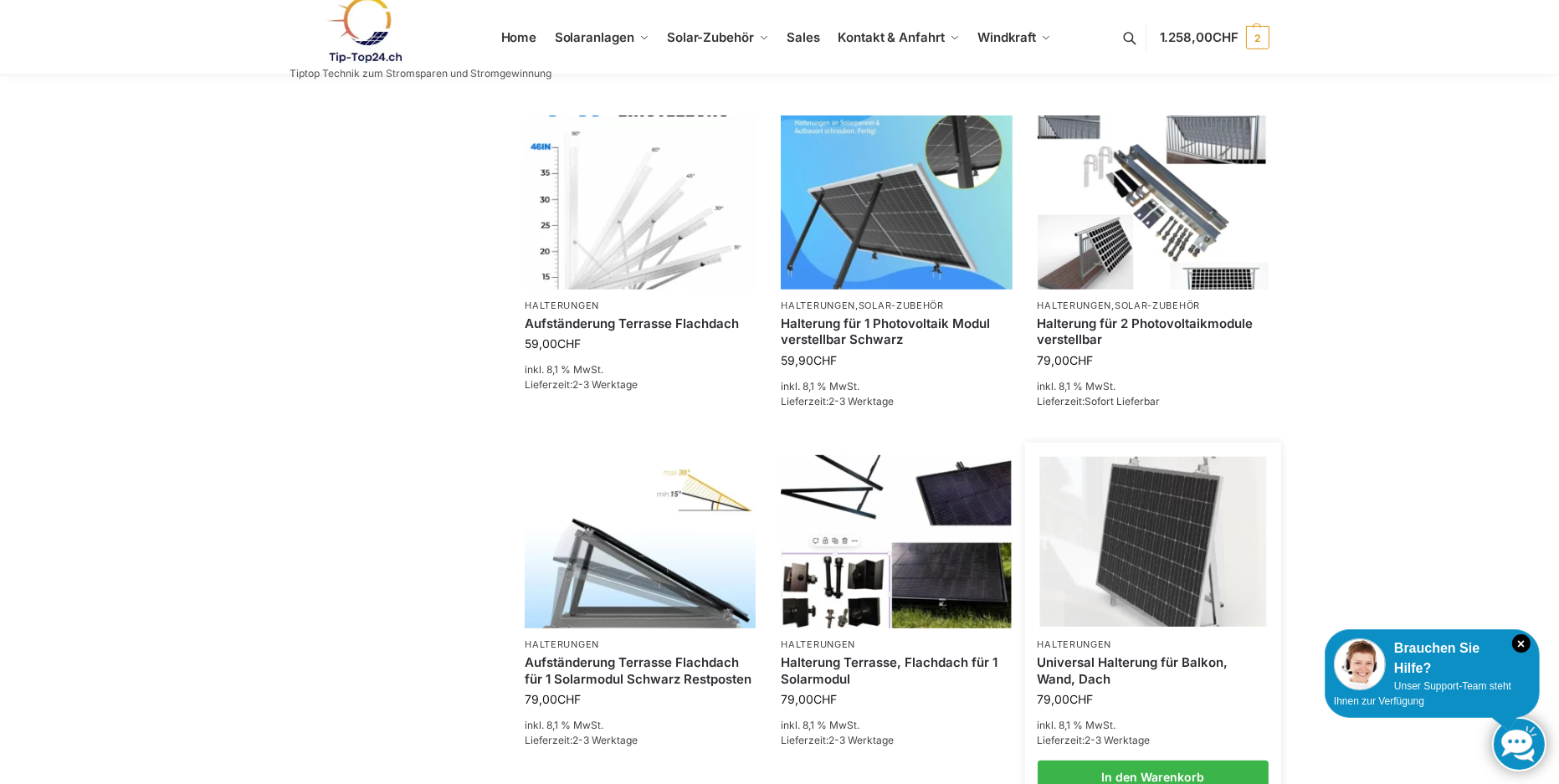
scroll to position [1172, 0]
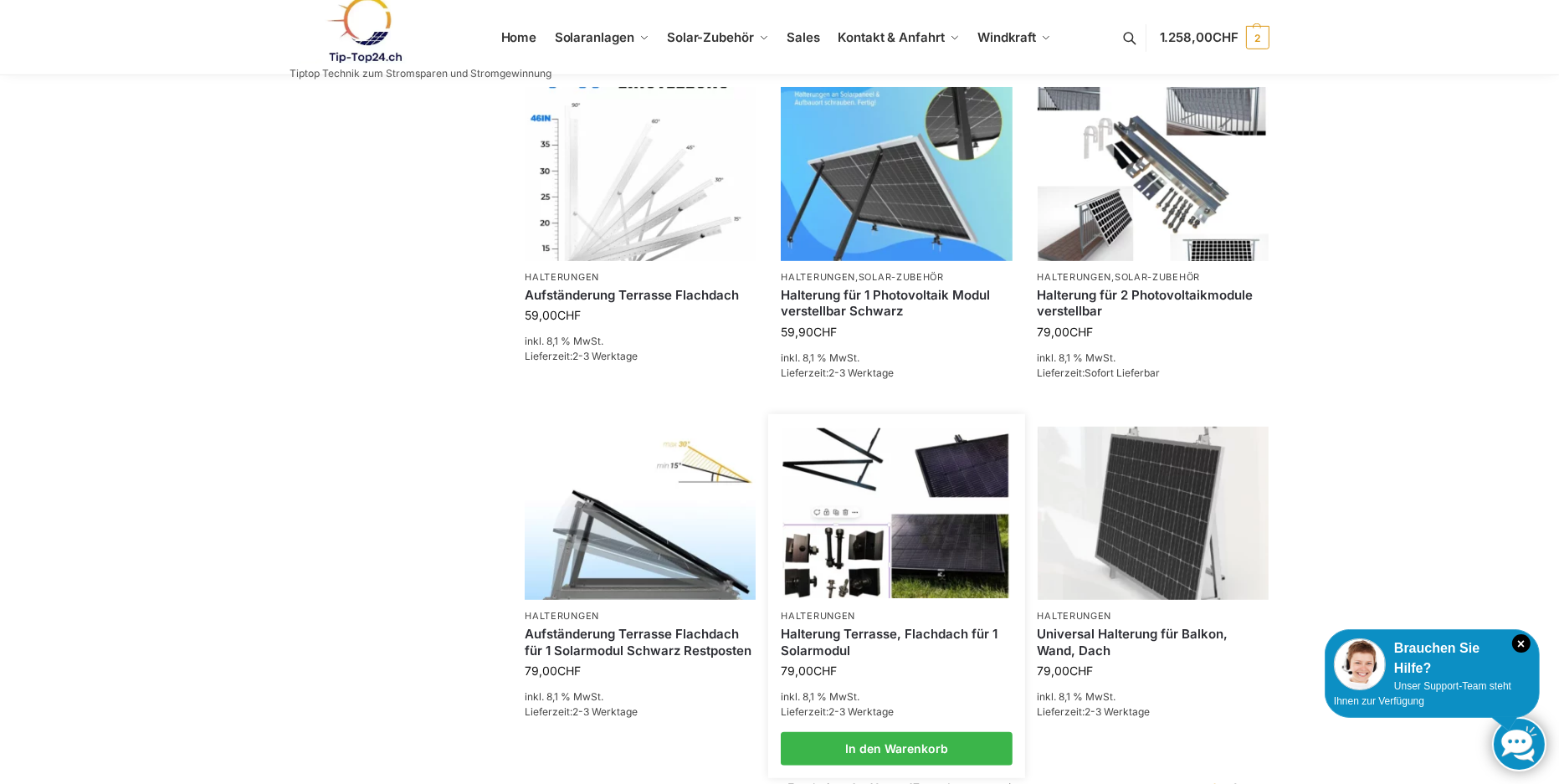
click at [858, 484] on img at bounding box center [896, 513] width 227 height 169
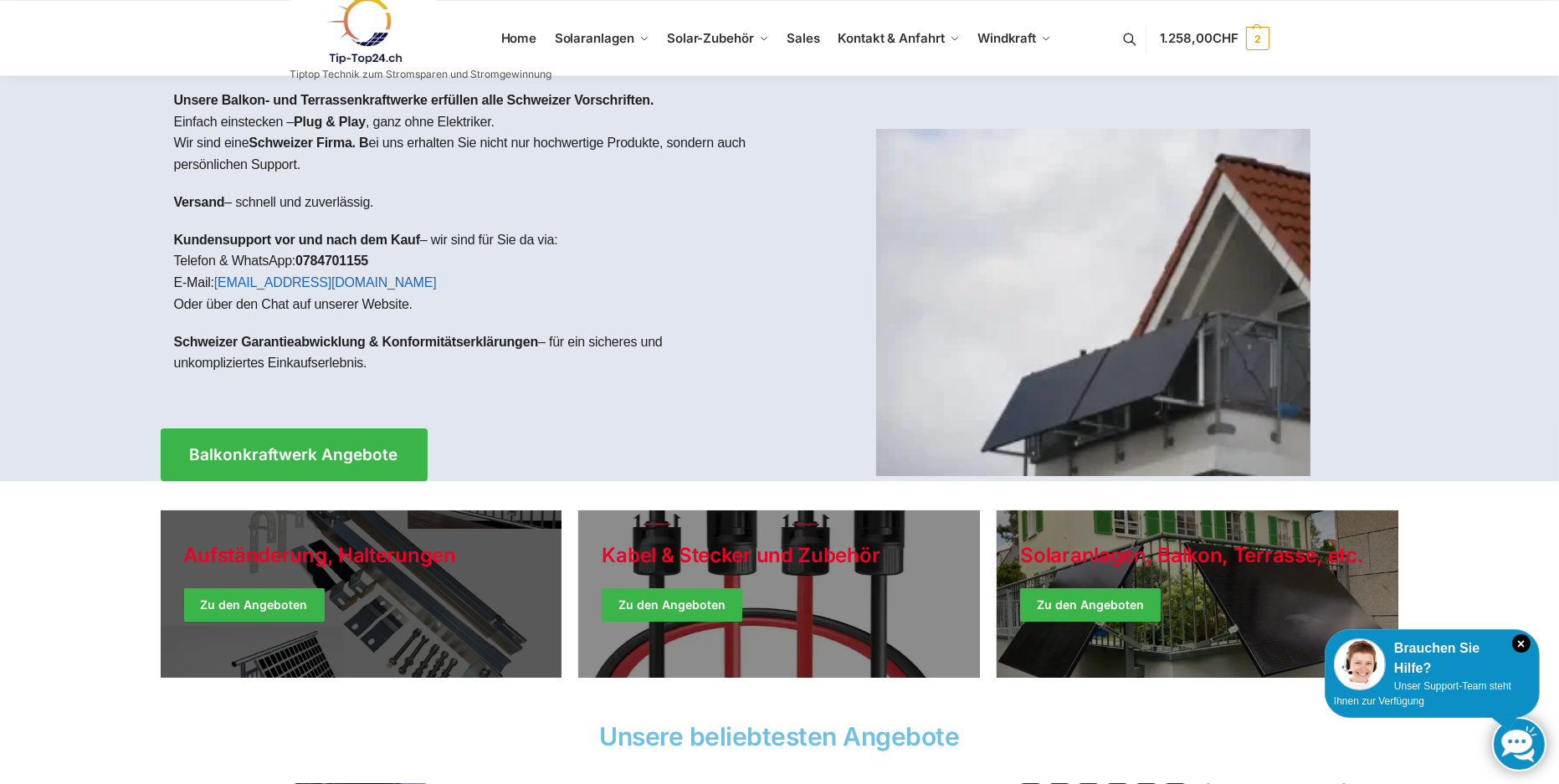
click at [464, 556] on link "Holiday Style" at bounding box center [362, 594] width 402 height 168
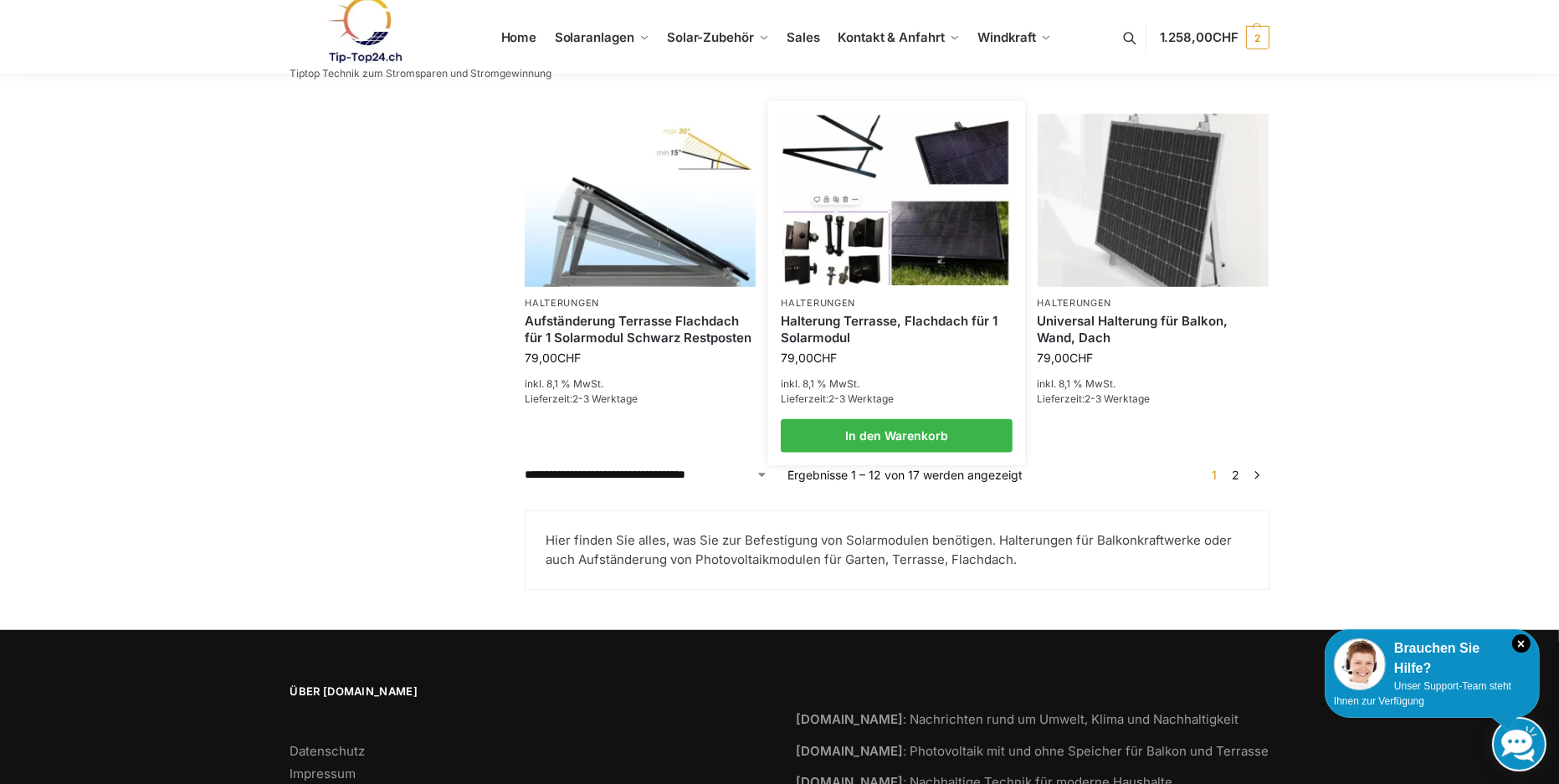
scroll to position [1506, 0]
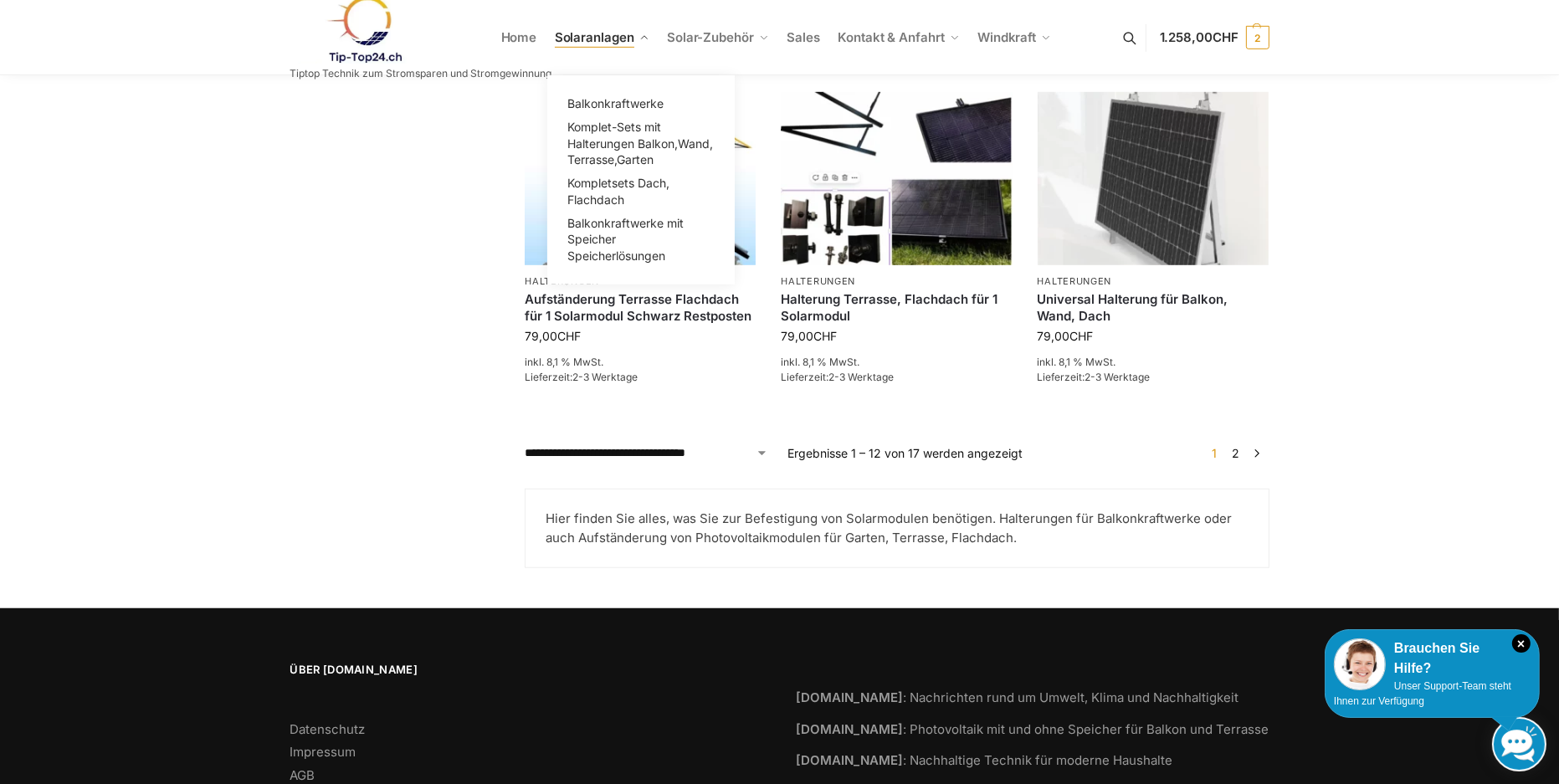
click at [616, 34] on span "Solaranlagen" at bounding box center [594, 37] width 79 height 16
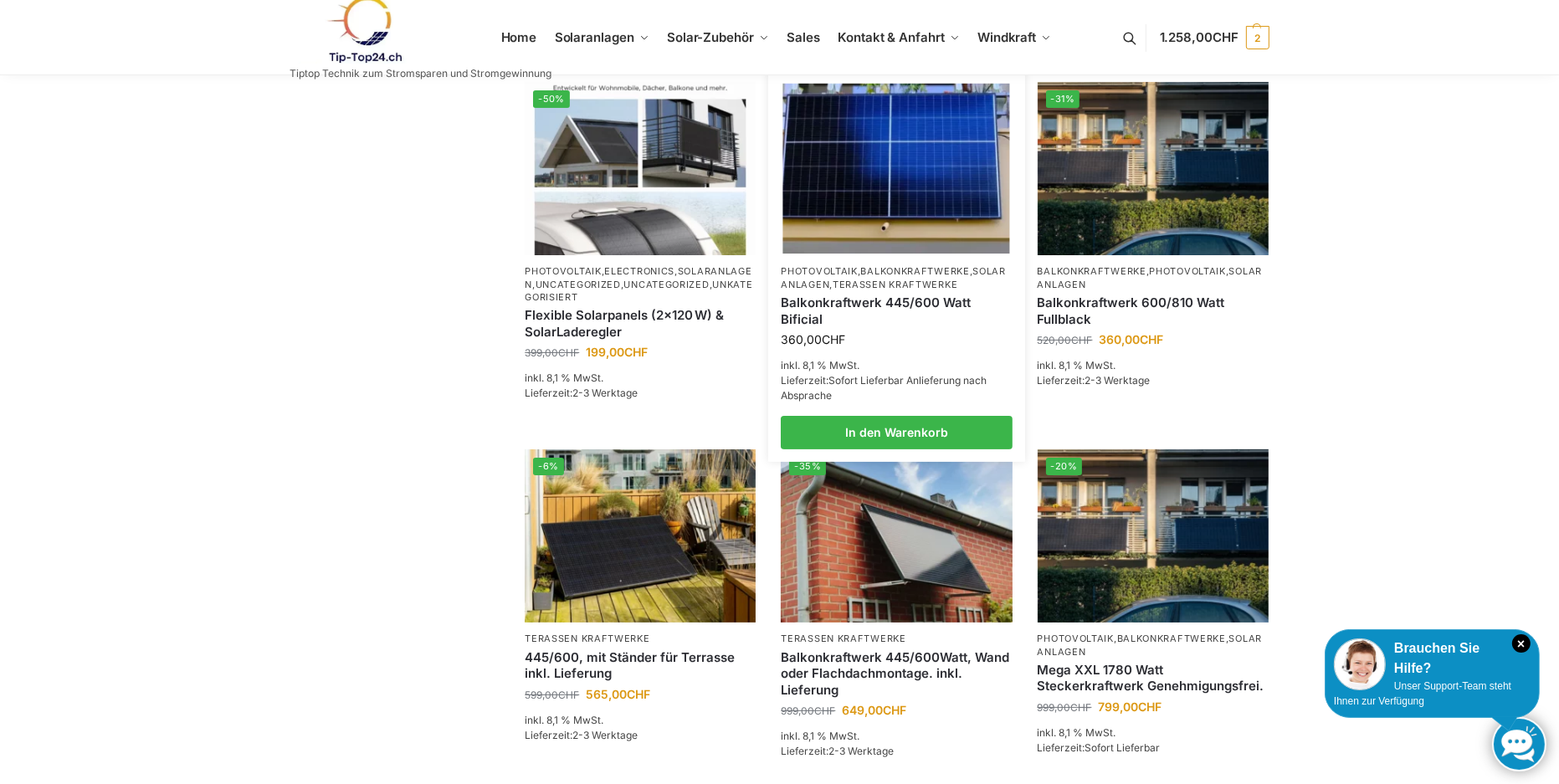
scroll to position [502, 0]
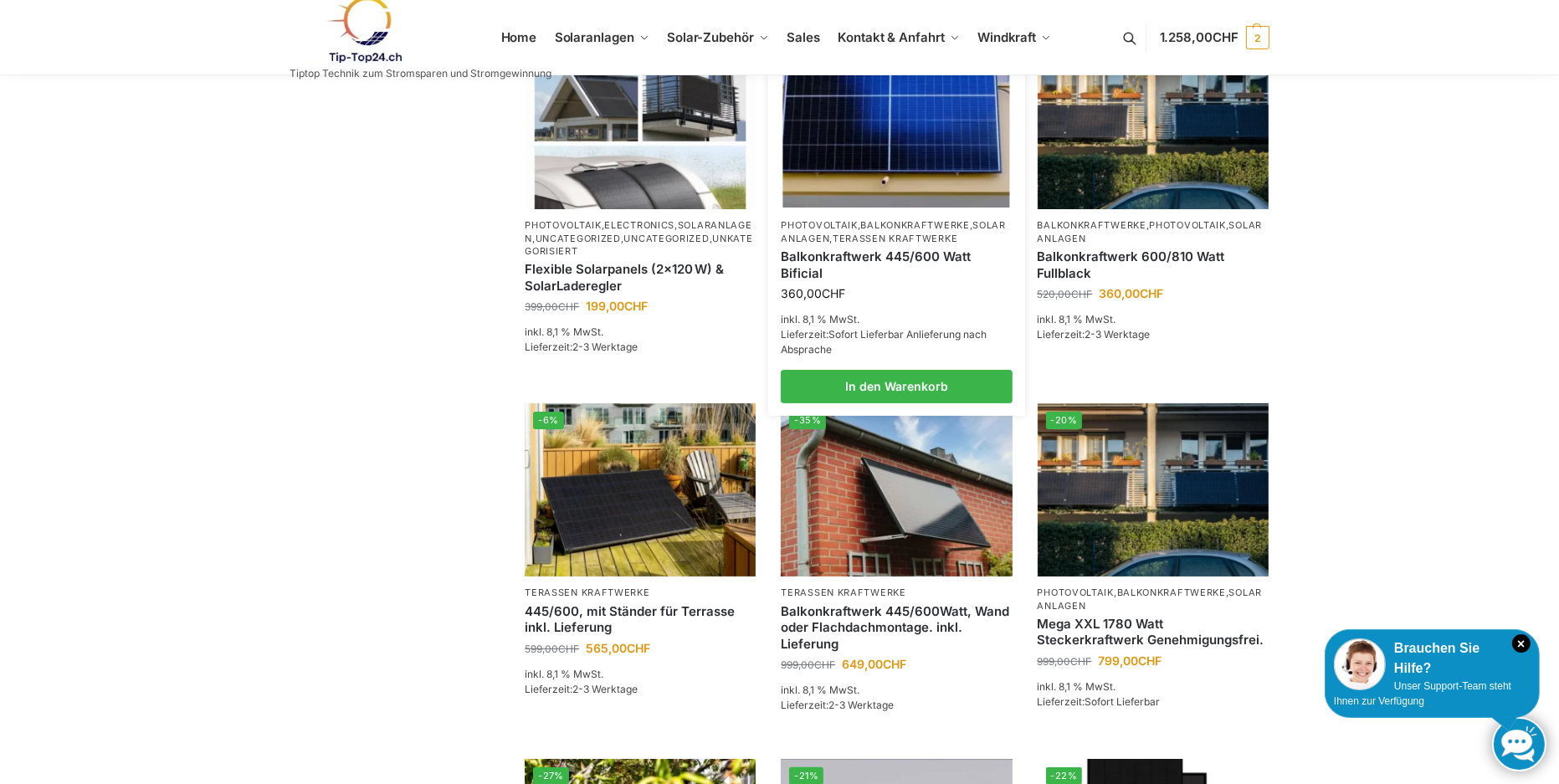
click at [866, 122] on img at bounding box center [896, 122] width 227 height 169
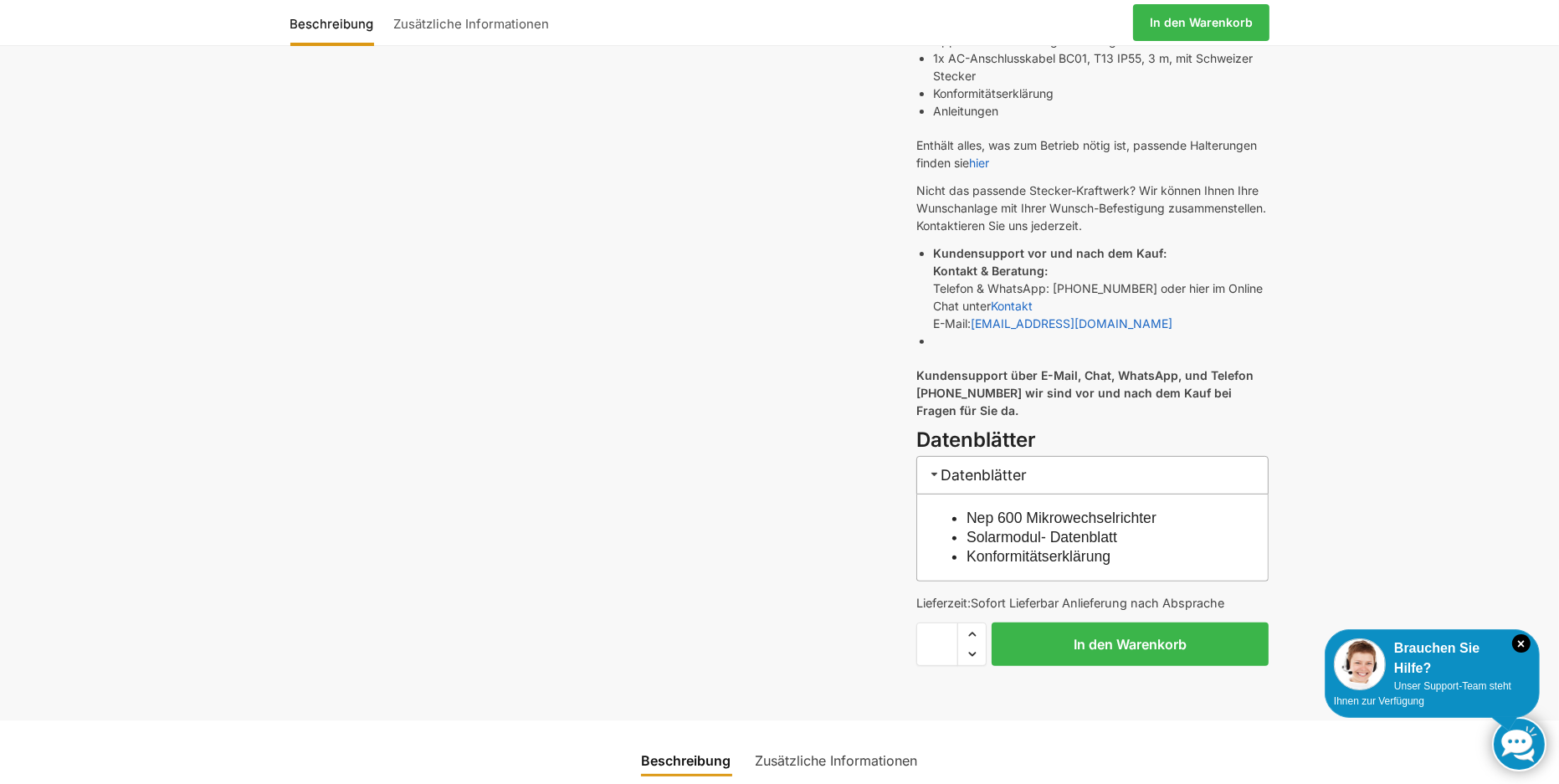
scroll to position [837, 0]
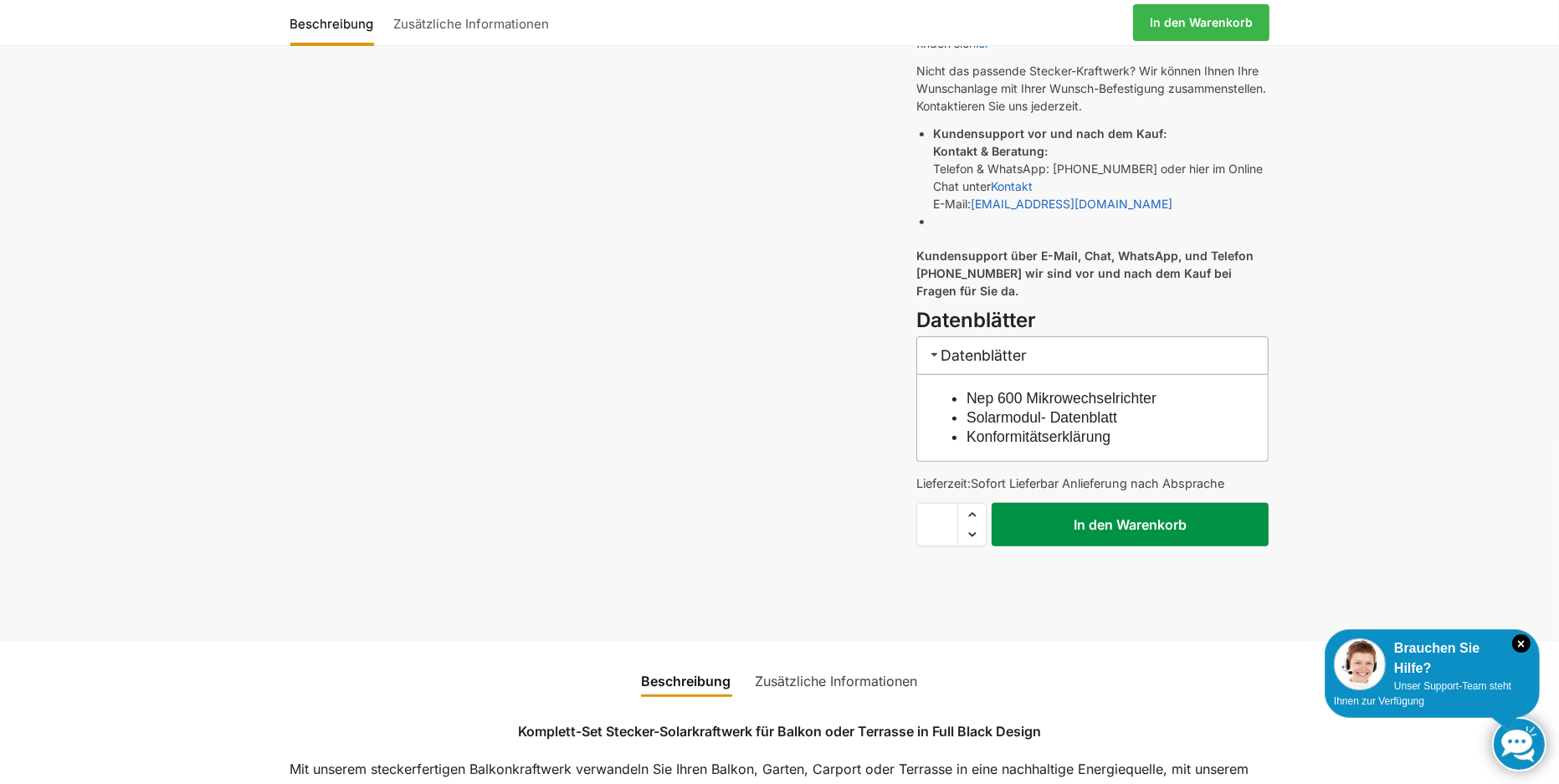
click at [1030, 516] on button "In den Warenkorb" at bounding box center [1130, 524] width 277 height 43
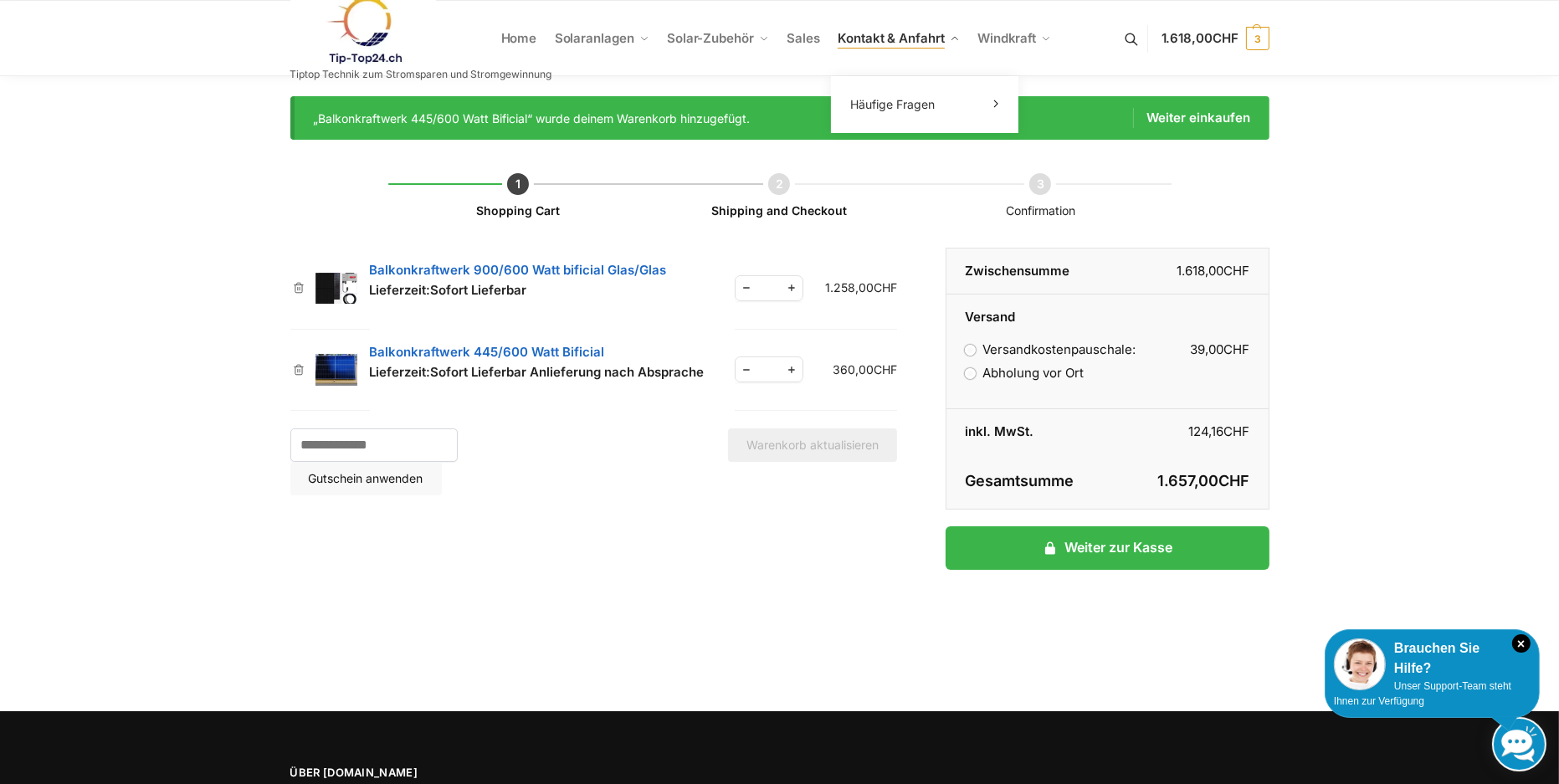
click at [919, 41] on span "Kontakt & Anfahrt" at bounding box center [890, 38] width 106 height 16
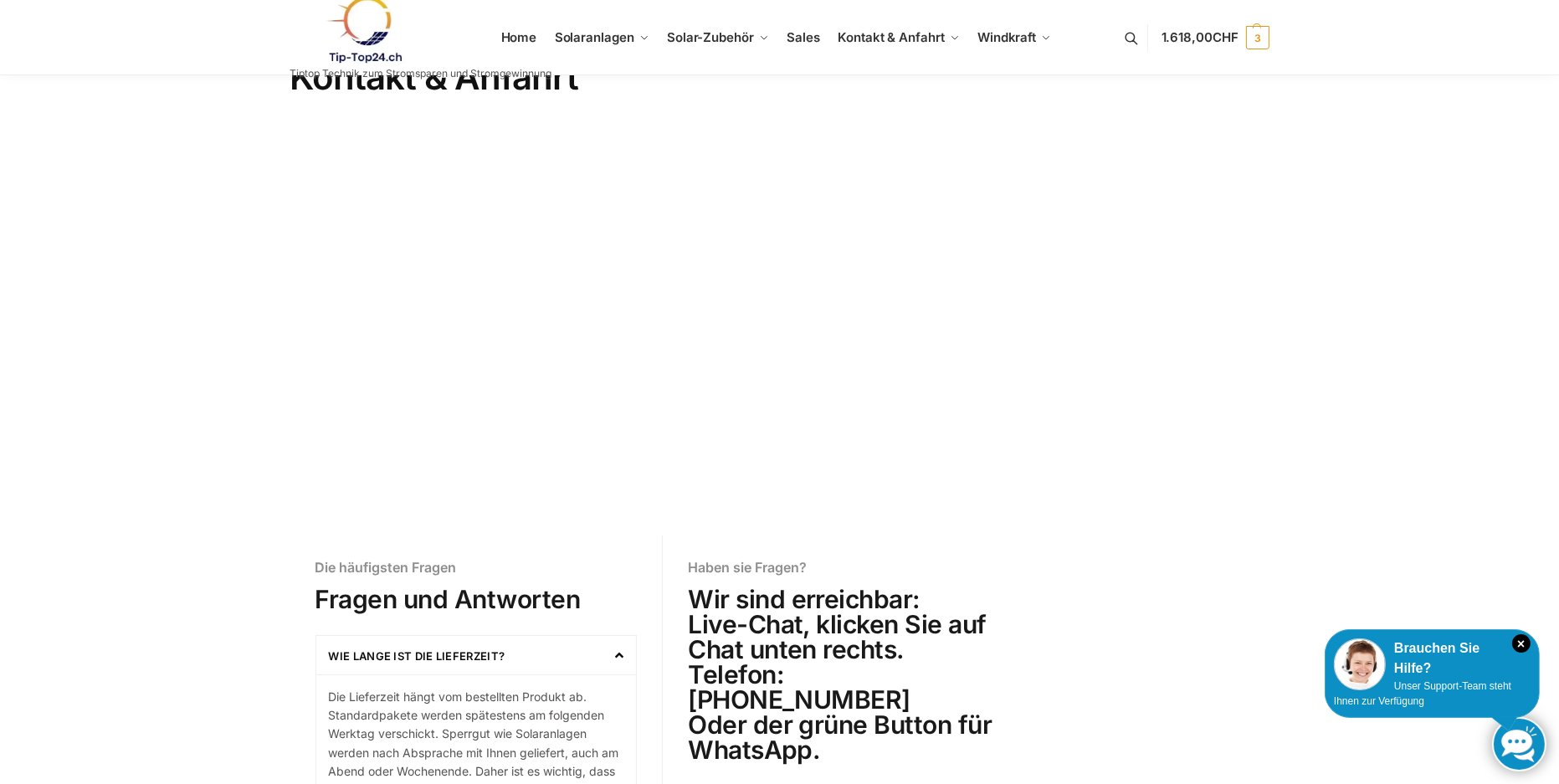
scroll to position [83, 0]
